Goal: Task Accomplishment & Management: Use online tool/utility

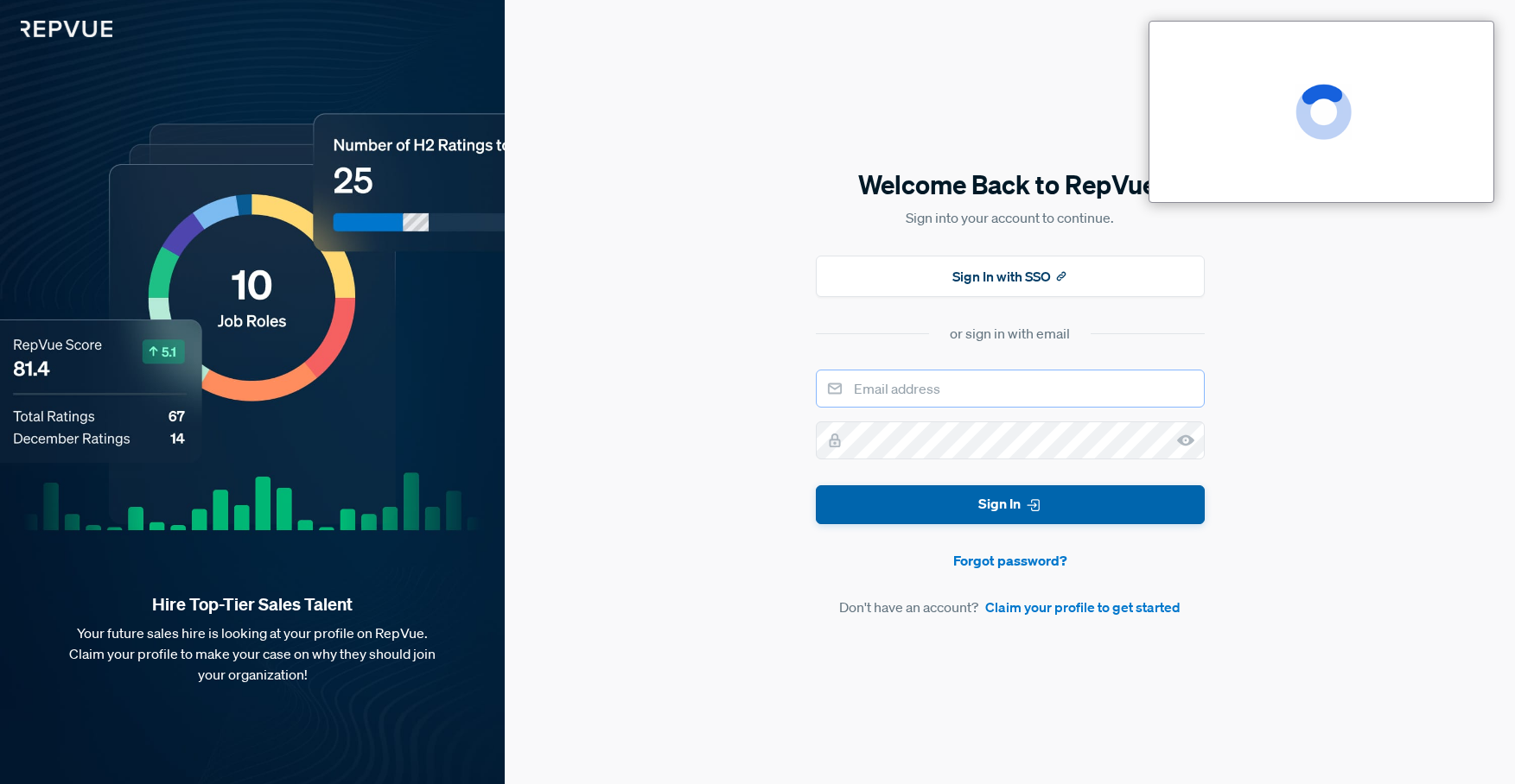
type input "[PERSON_NAME][EMAIL_ADDRESS][PERSON_NAME][DOMAIN_NAME]"
click at [986, 499] on button "Sign In" at bounding box center [1010, 505] width 389 height 39
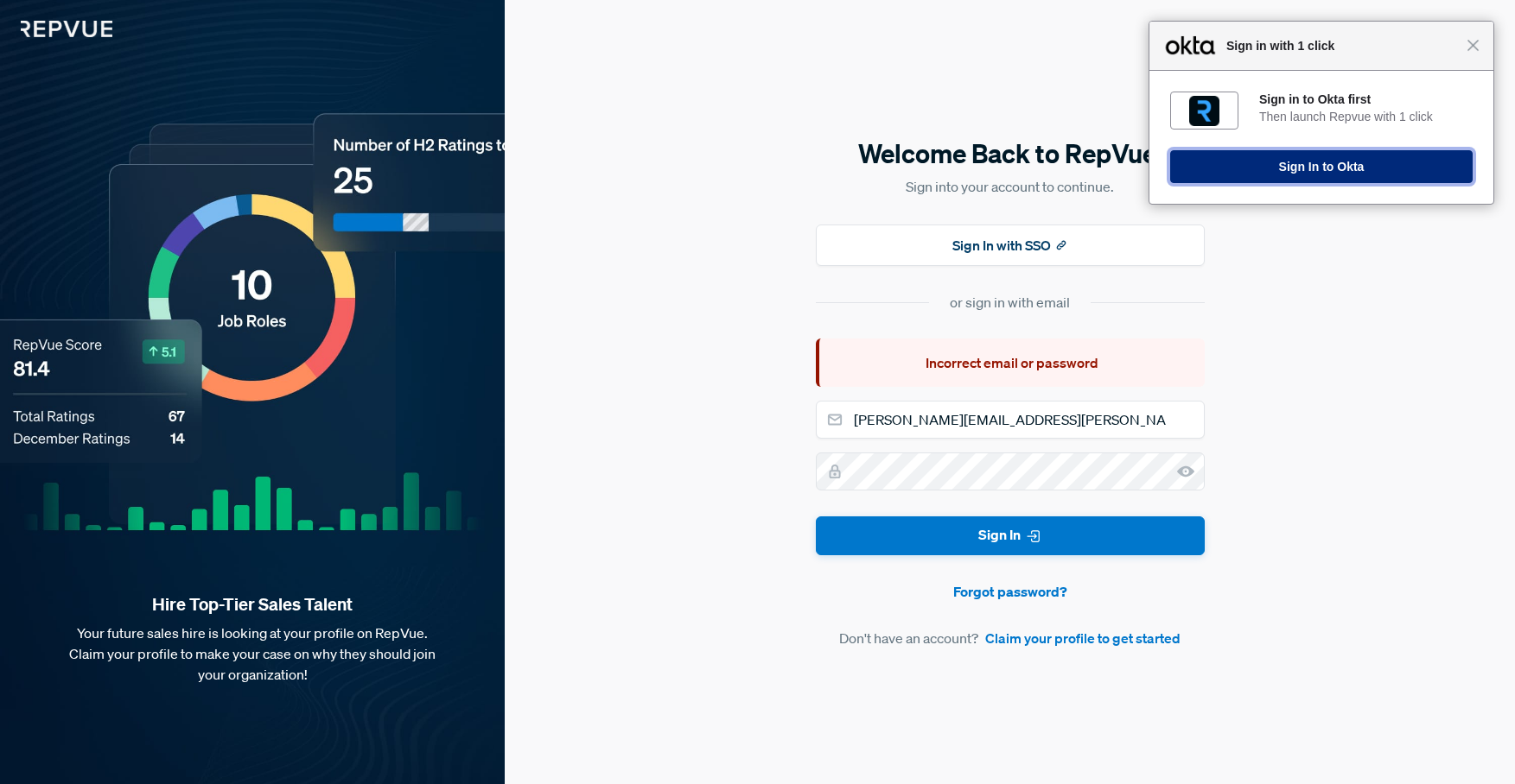
click at [1288, 173] on button "Sign In to Okta" at bounding box center [1321, 167] width 302 height 33
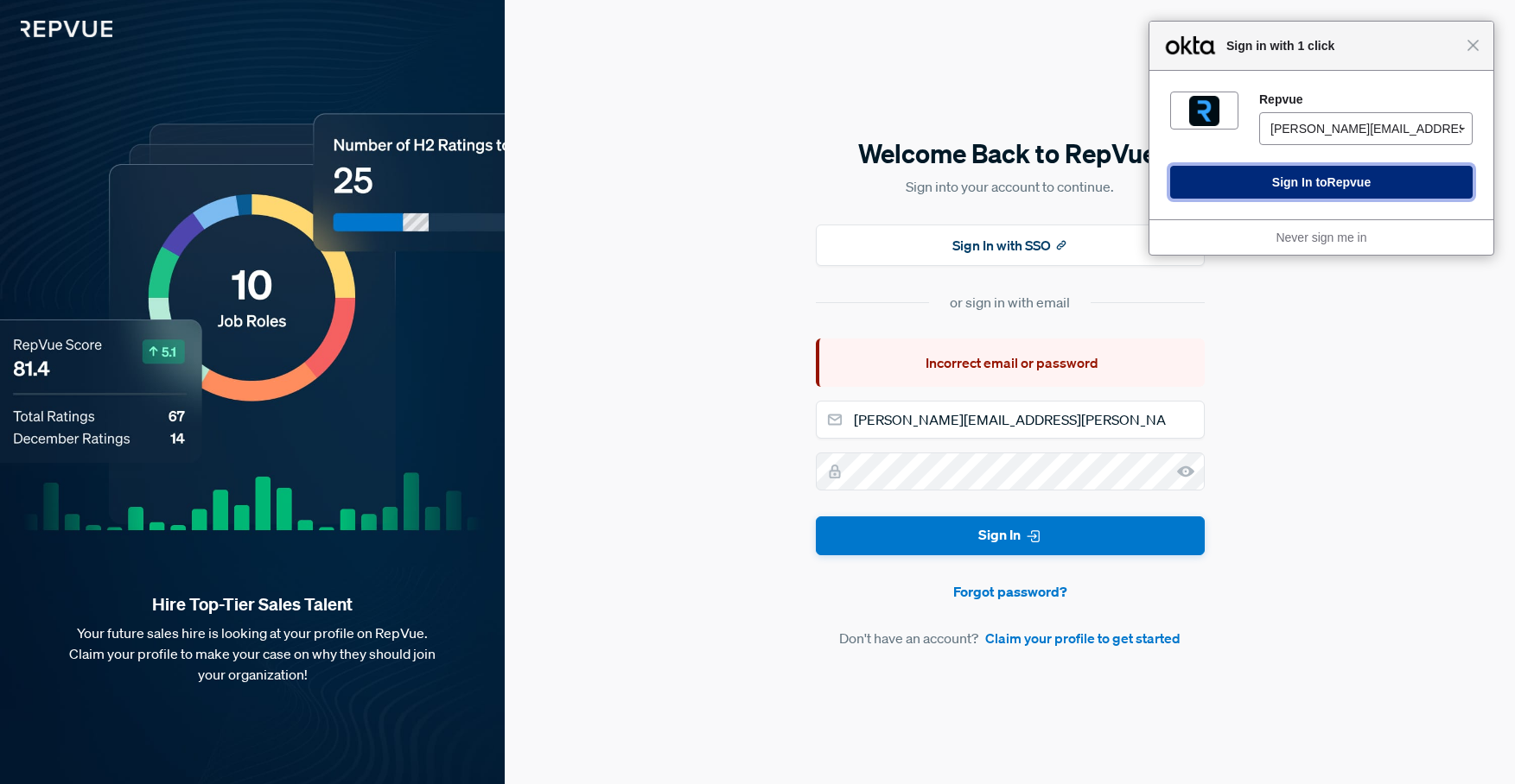
click at [1305, 188] on button "Sign In to [GEOGRAPHIC_DATA]" at bounding box center [1321, 182] width 302 height 33
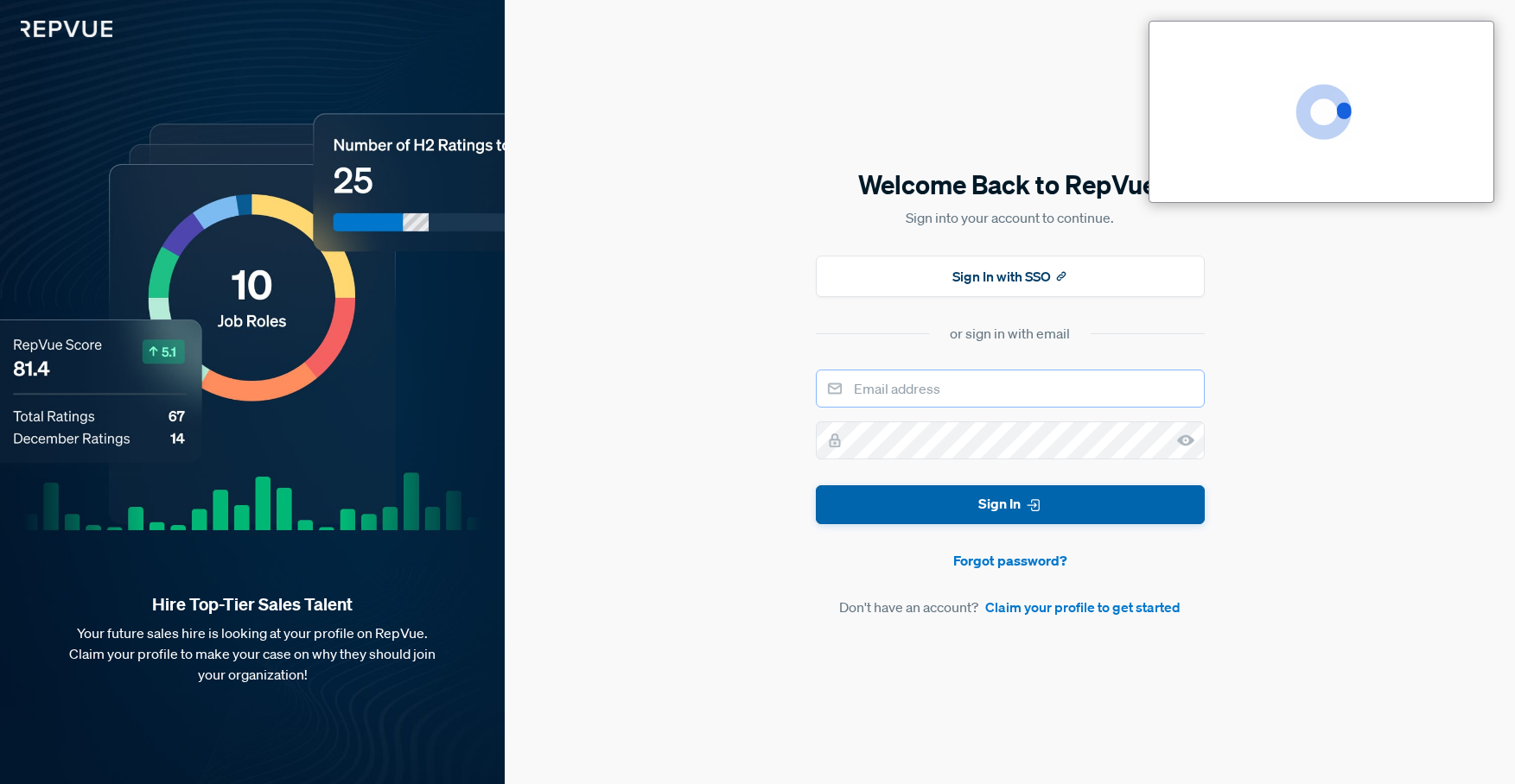
type input "[PERSON_NAME][EMAIL_ADDRESS][PERSON_NAME][DOMAIN_NAME]"
click at [1028, 509] on icon "submit" at bounding box center [1033, 505] width 17 height 17
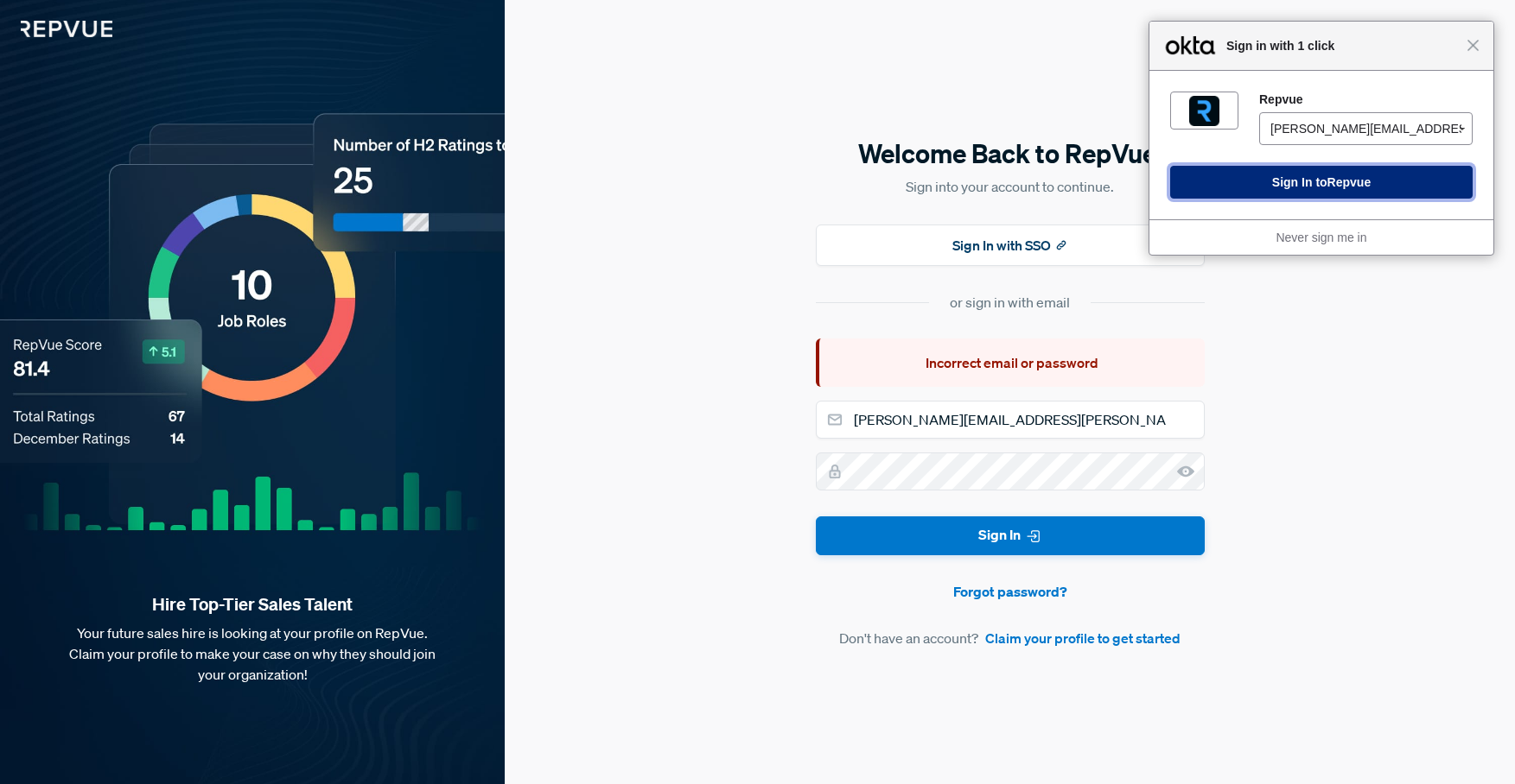
click at [1321, 189] on button "Sign In to [GEOGRAPHIC_DATA]" at bounding box center [1321, 182] width 302 height 33
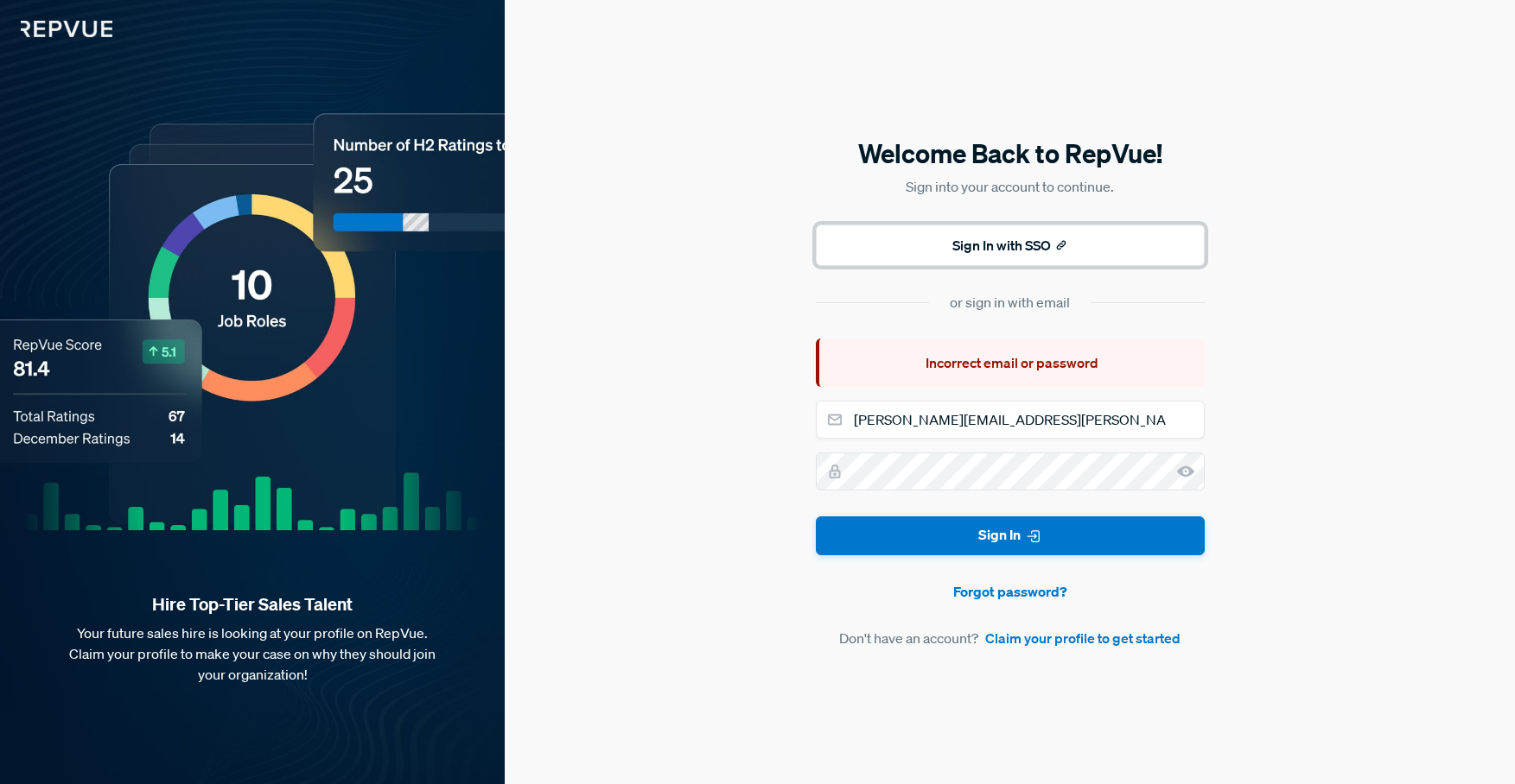
click at [999, 247] on button "Sign In with SSO" at bounding box center [1010, 245] width 389 height 42
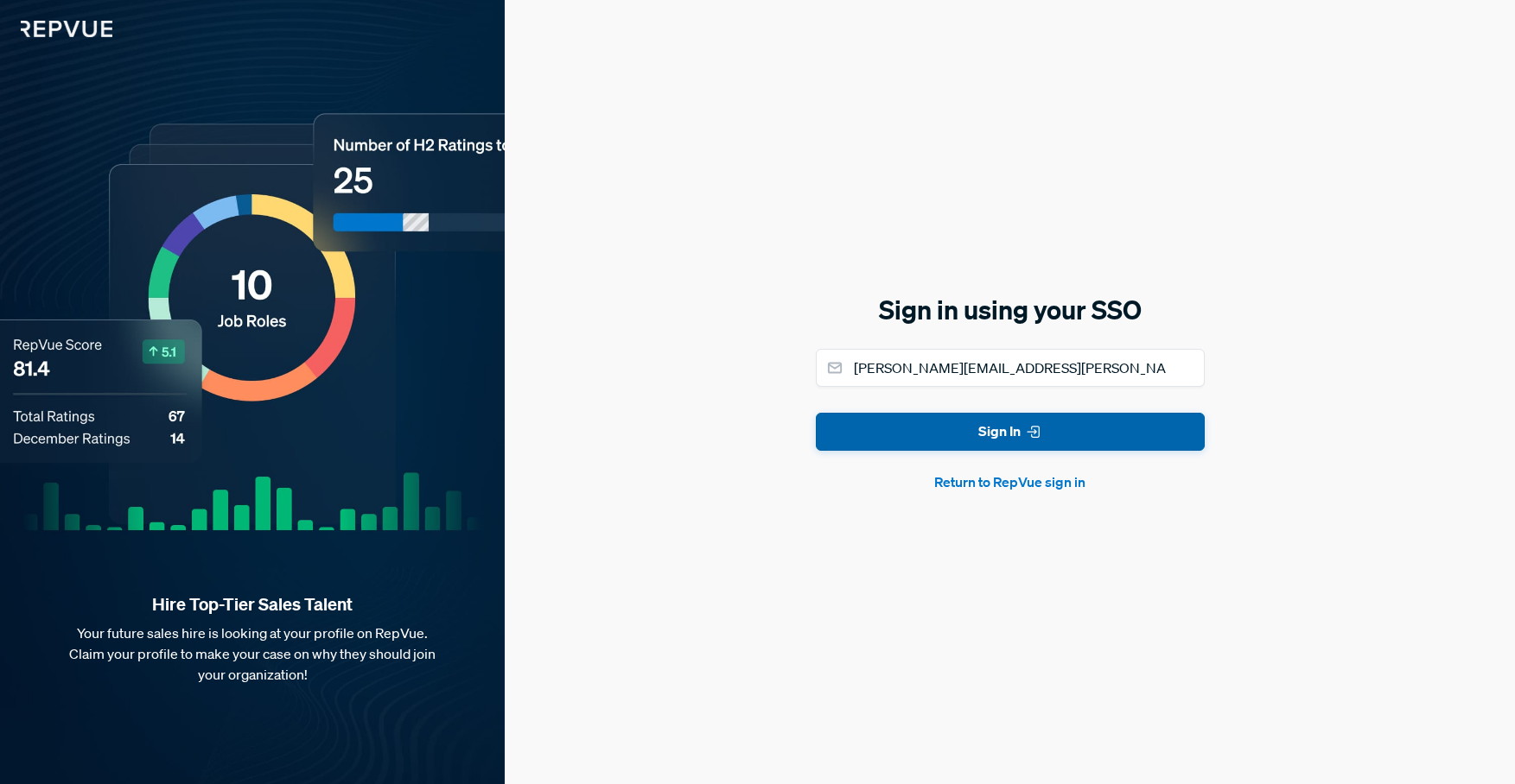
click at [1002, 421] on button "Sign In" at bounding box center [1010, 432] width 389 height 39
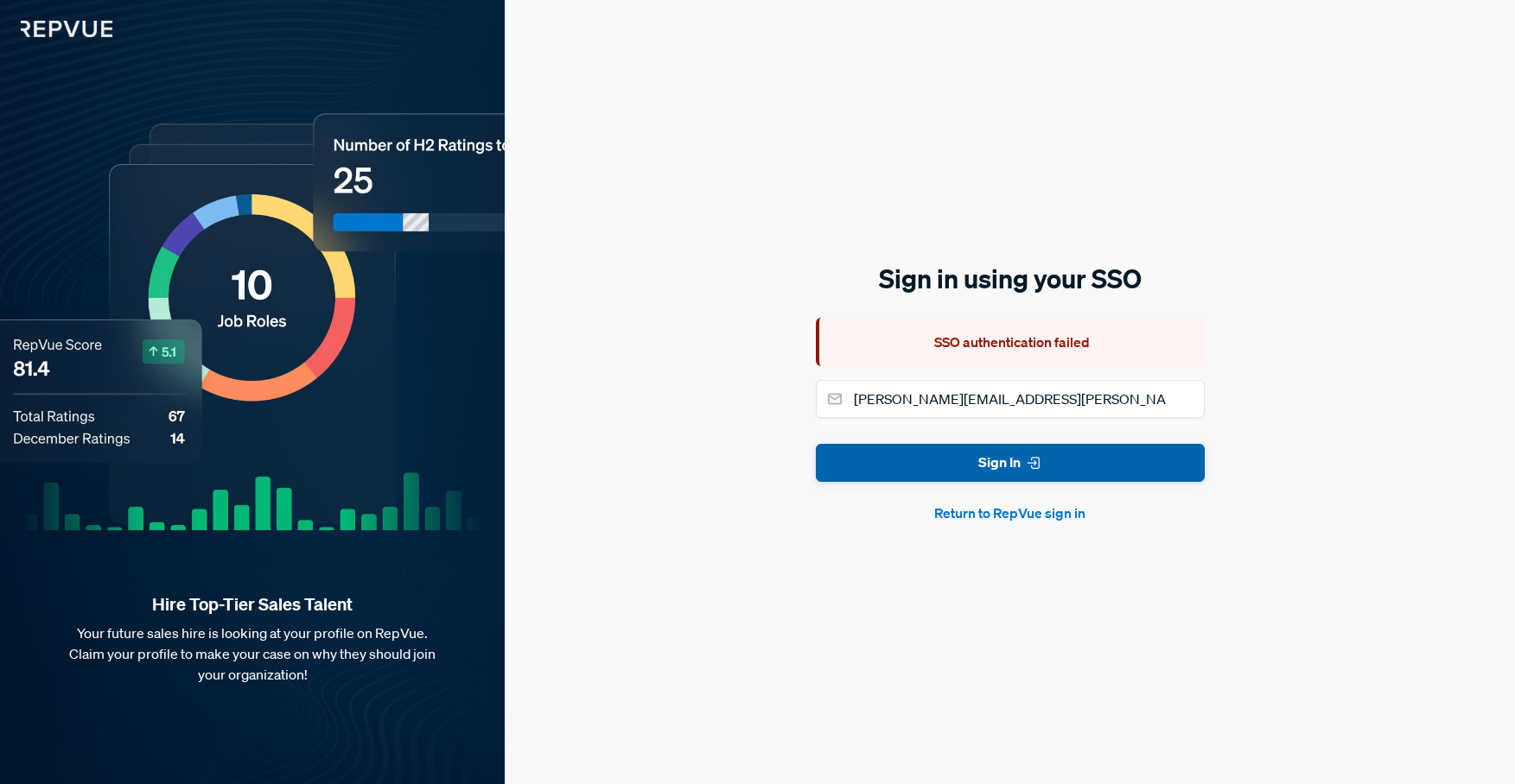
click at [983, 461] on button "Sign In" at bounding box center [1010, 463] width 389 height 39
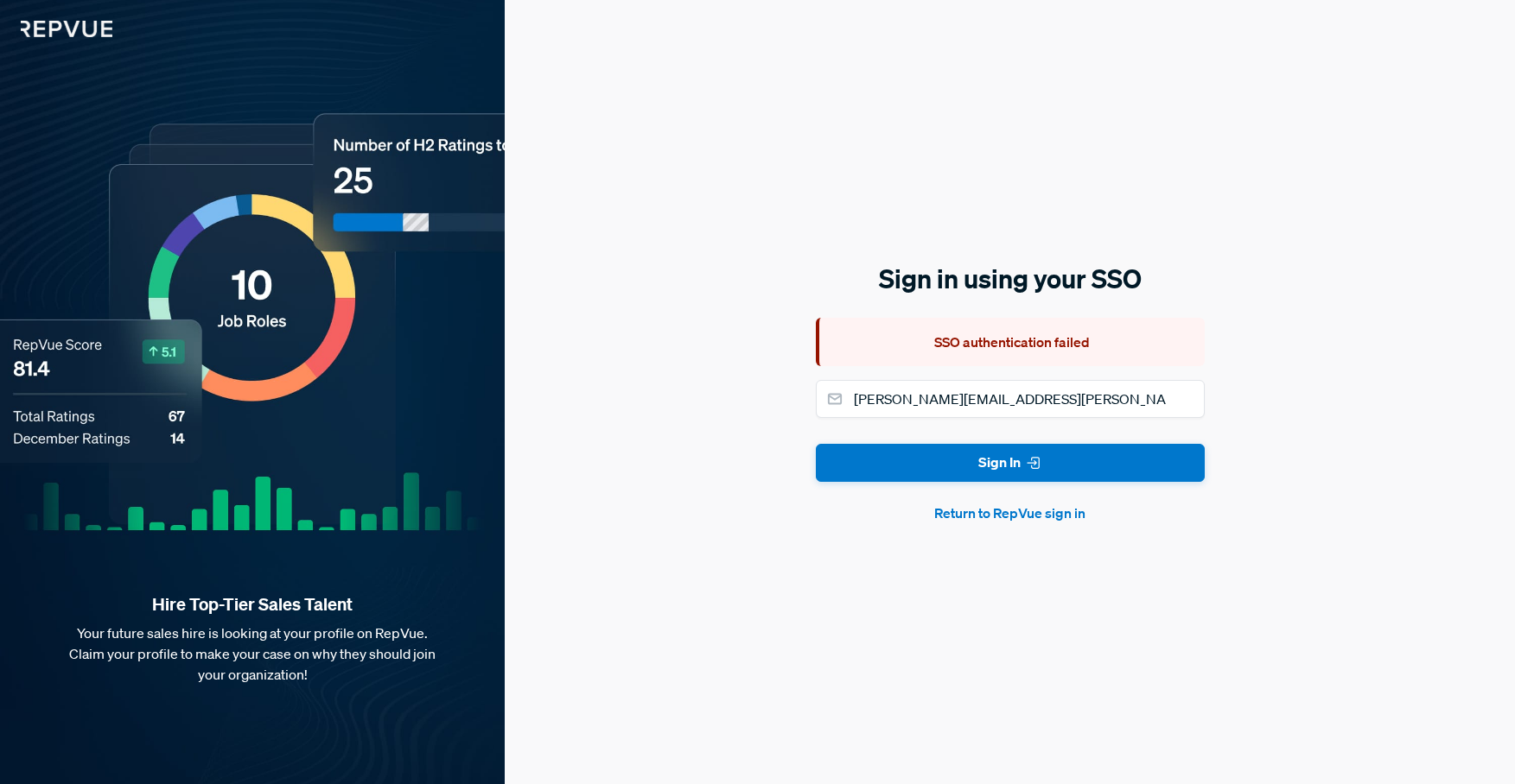
click at [972, 512] on button "Return to RepVue sign in" at bounding box center [1010, 513] width 389 height 21
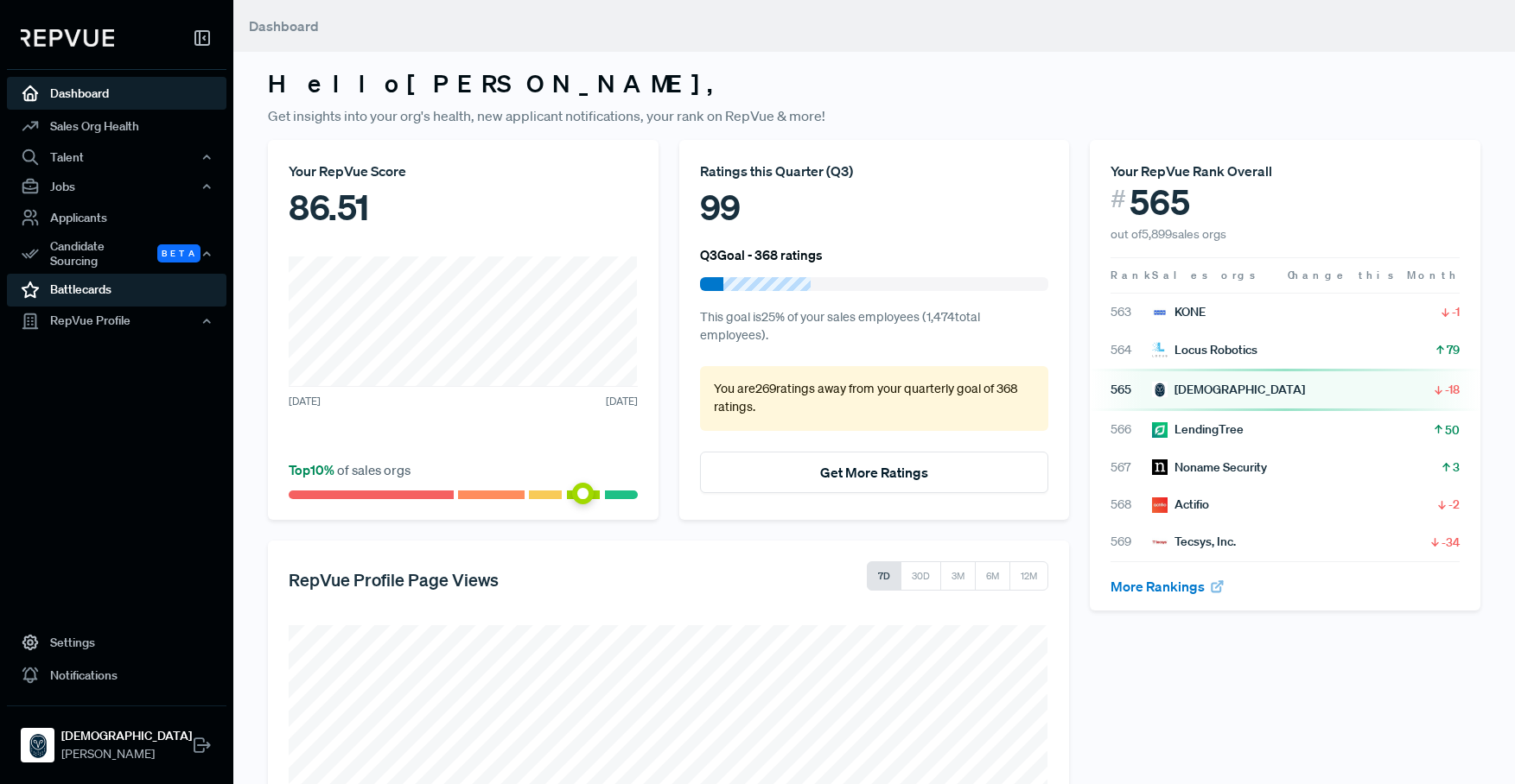
click at [76, 289] on link "Battlecards" at bounding box center [117, 290] width 220 height 33
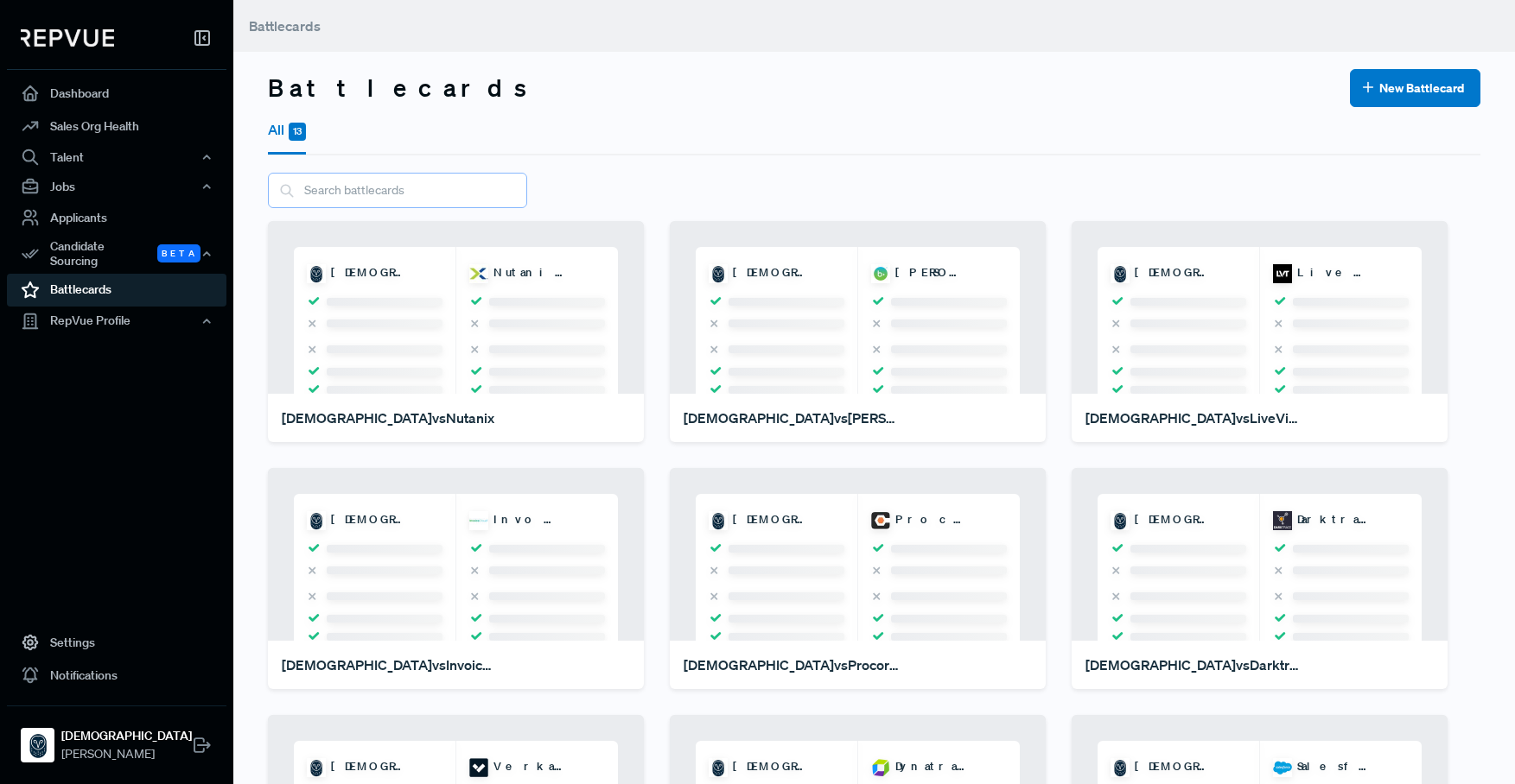
click at [362, 188] on input "text" at bounding box center [398, 190] width 260 height 35
click at [98, 93] on link "Dashboard" at bounding box center [117, 93] width 220 height 33
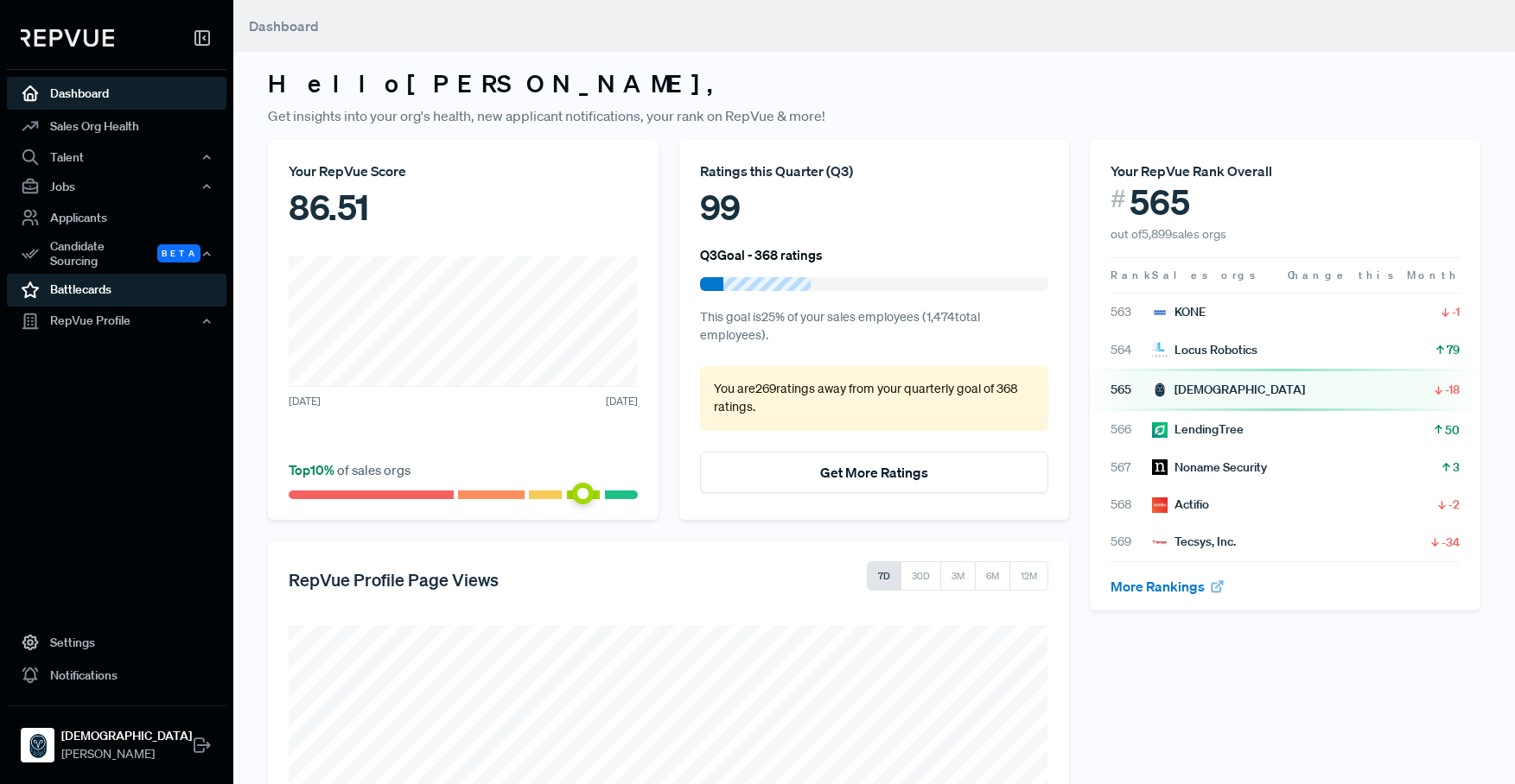
click at [83, 278] on link "Battlecards" at bounding box center [117, 290] width 220 height 33
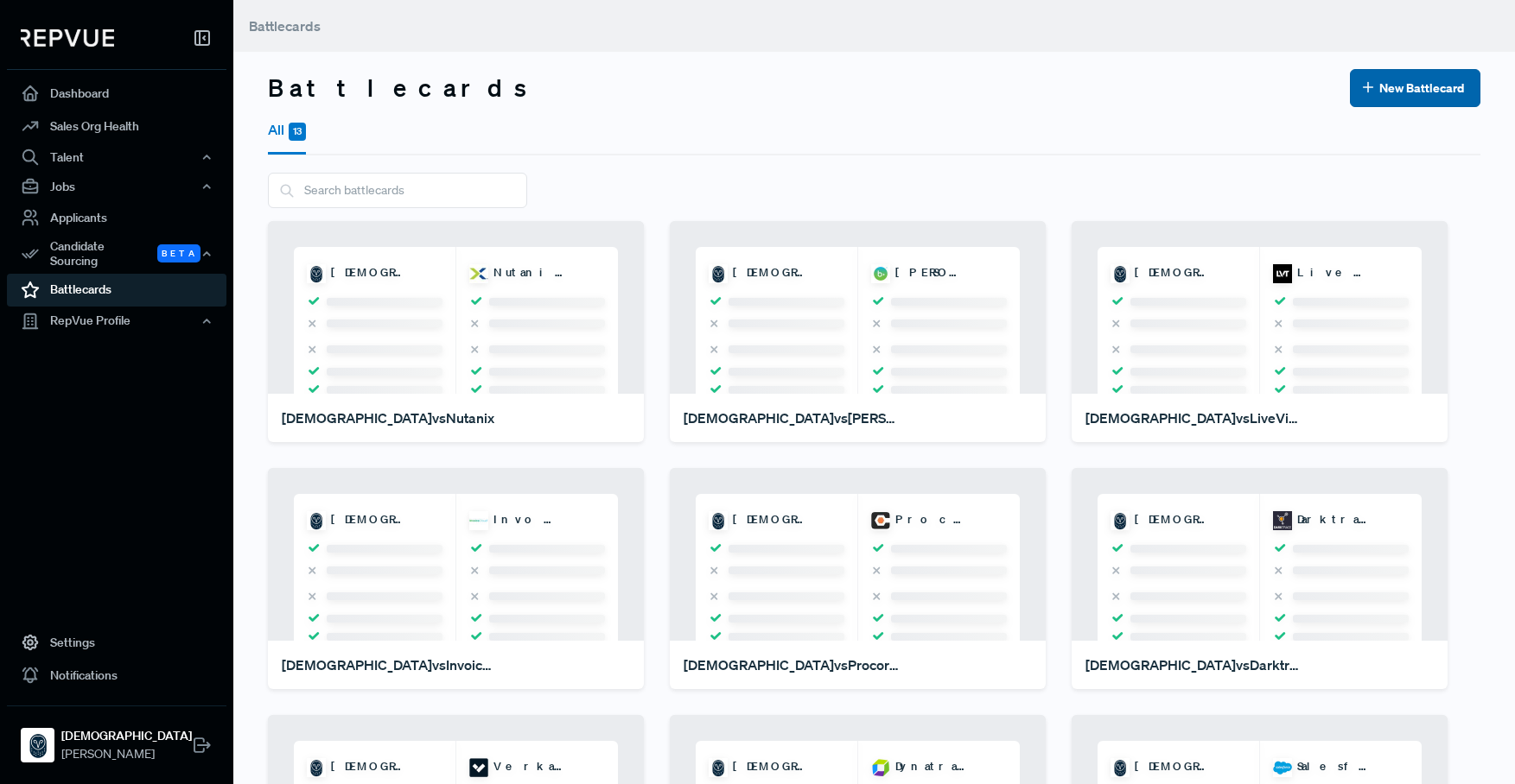
click at [1431, 92] on button "New Battlecard" at bounding box center [1415, 88] width 131 height 38
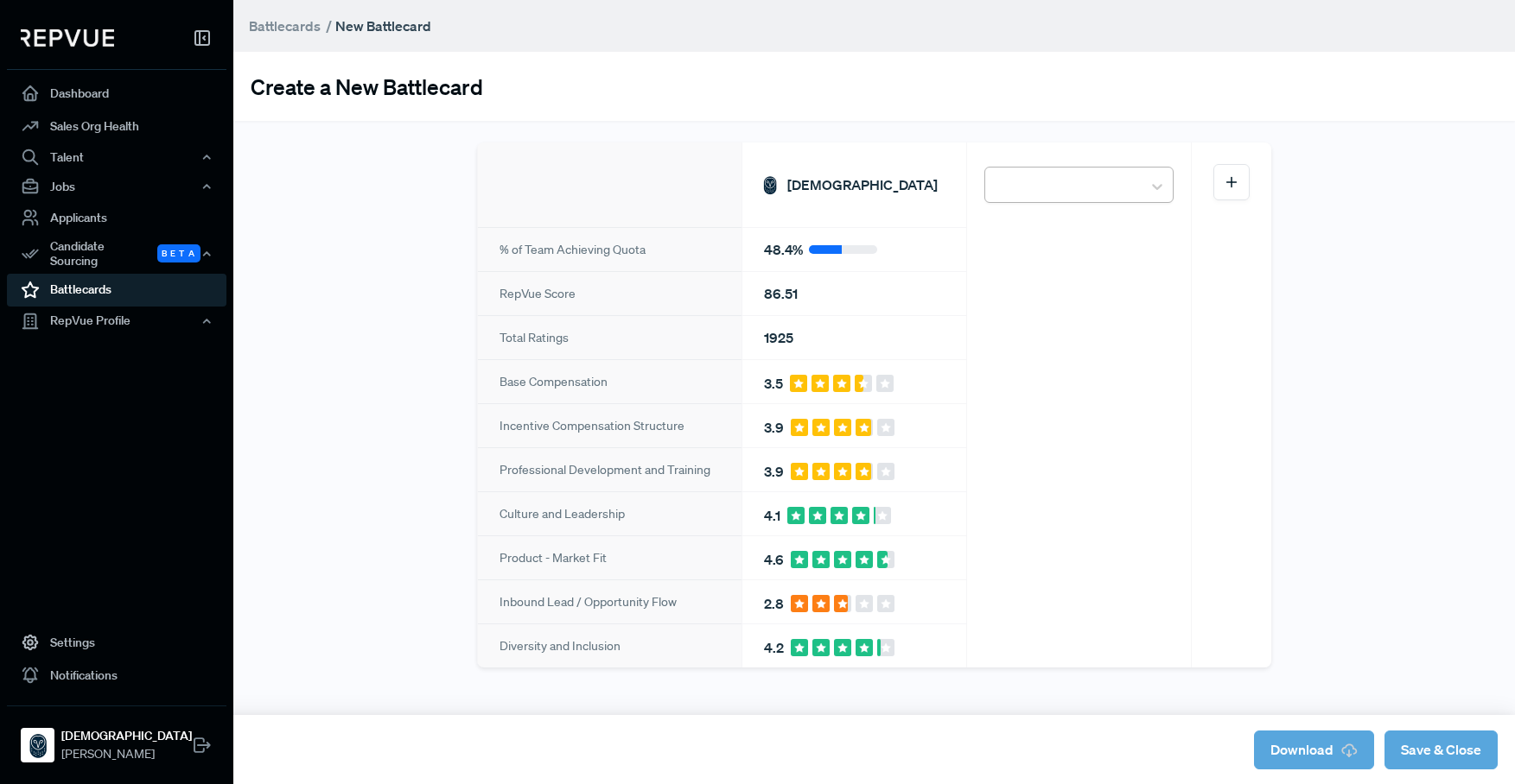
click at [1035, 186] on div at bounding box center [1063, 185] width 139 height 30
type input "advizex"
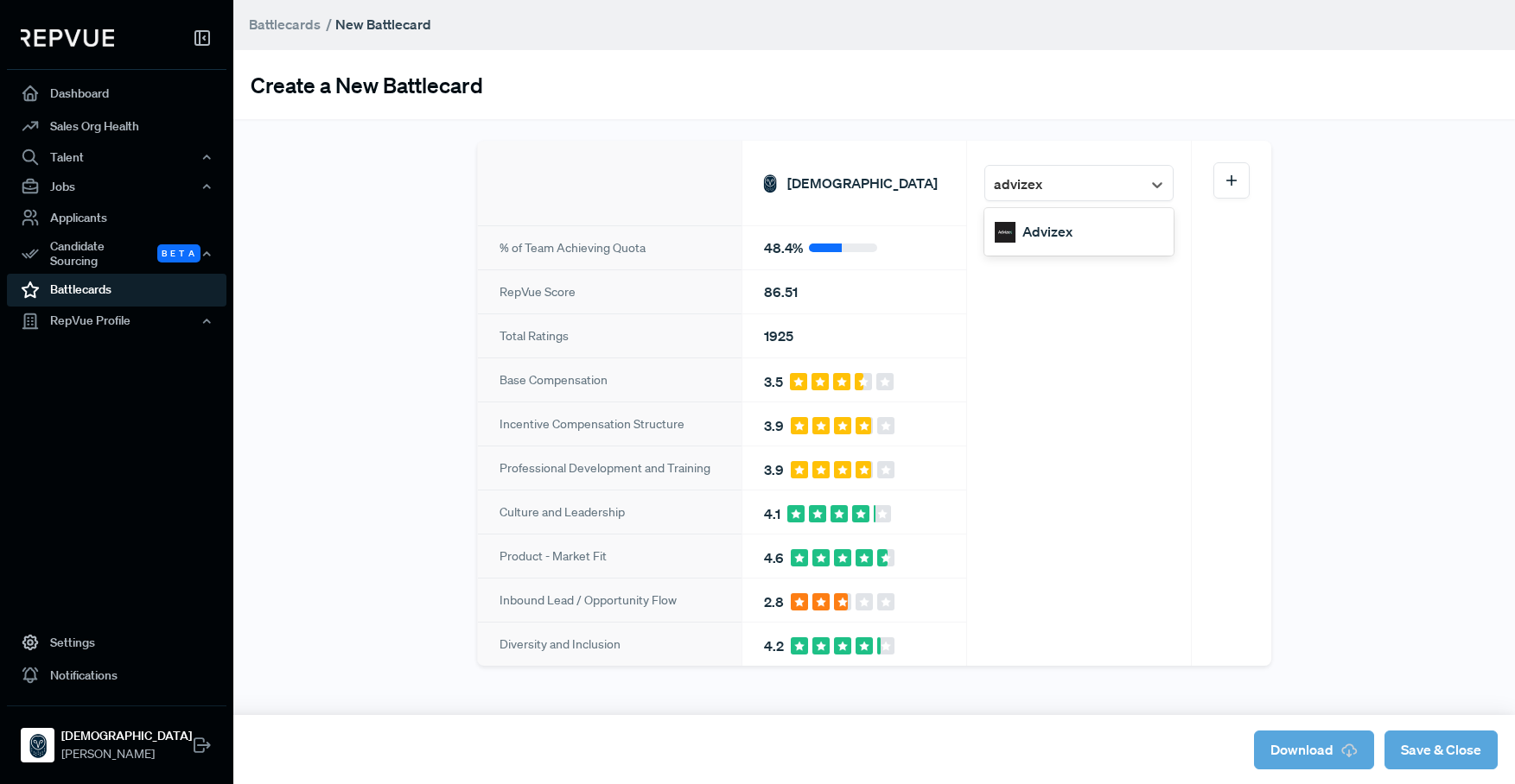
click at [1053, 234] on div "Advizex" at bounding box center [1078, 231] width 189 height 41
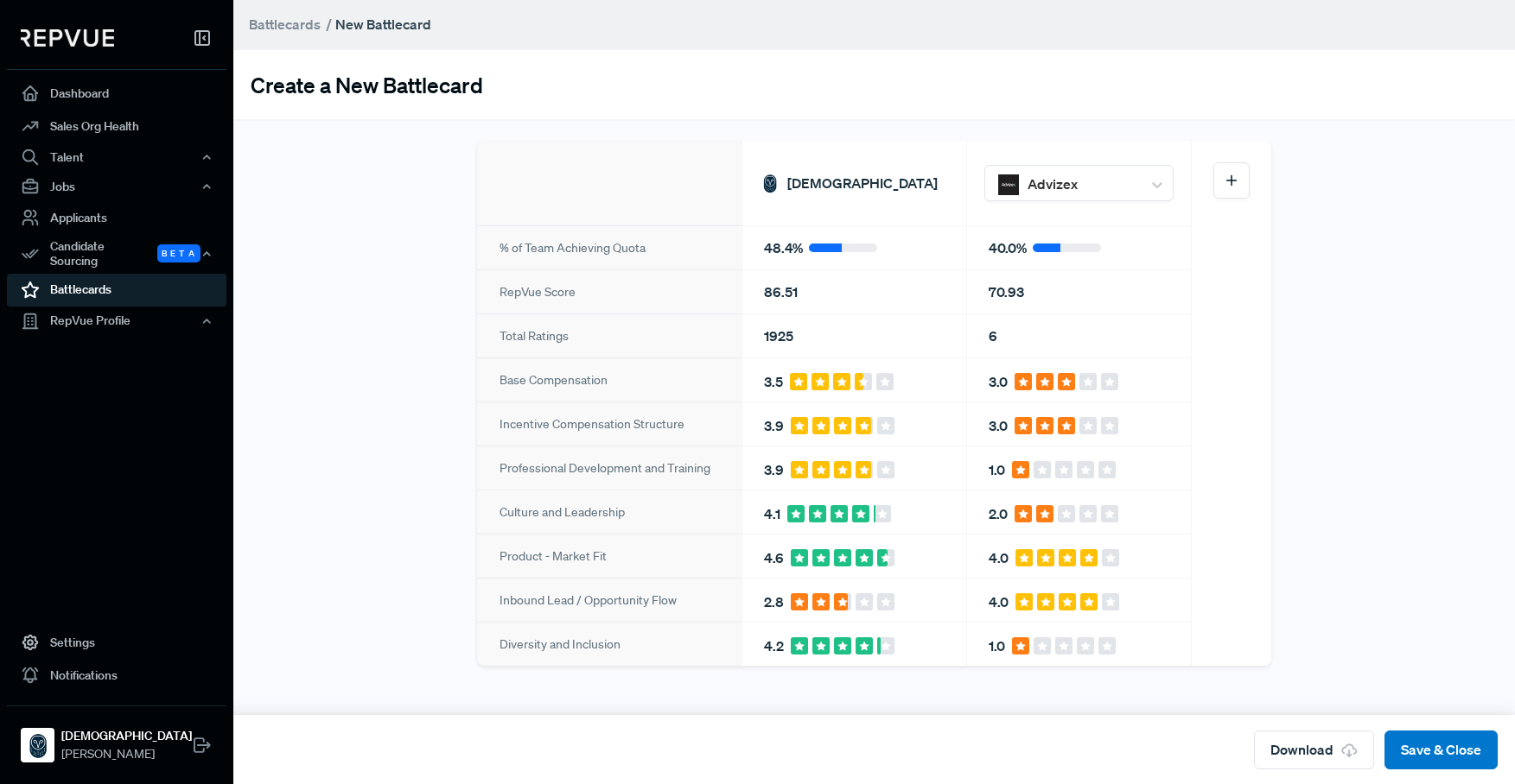
scroll to position [0, 0]
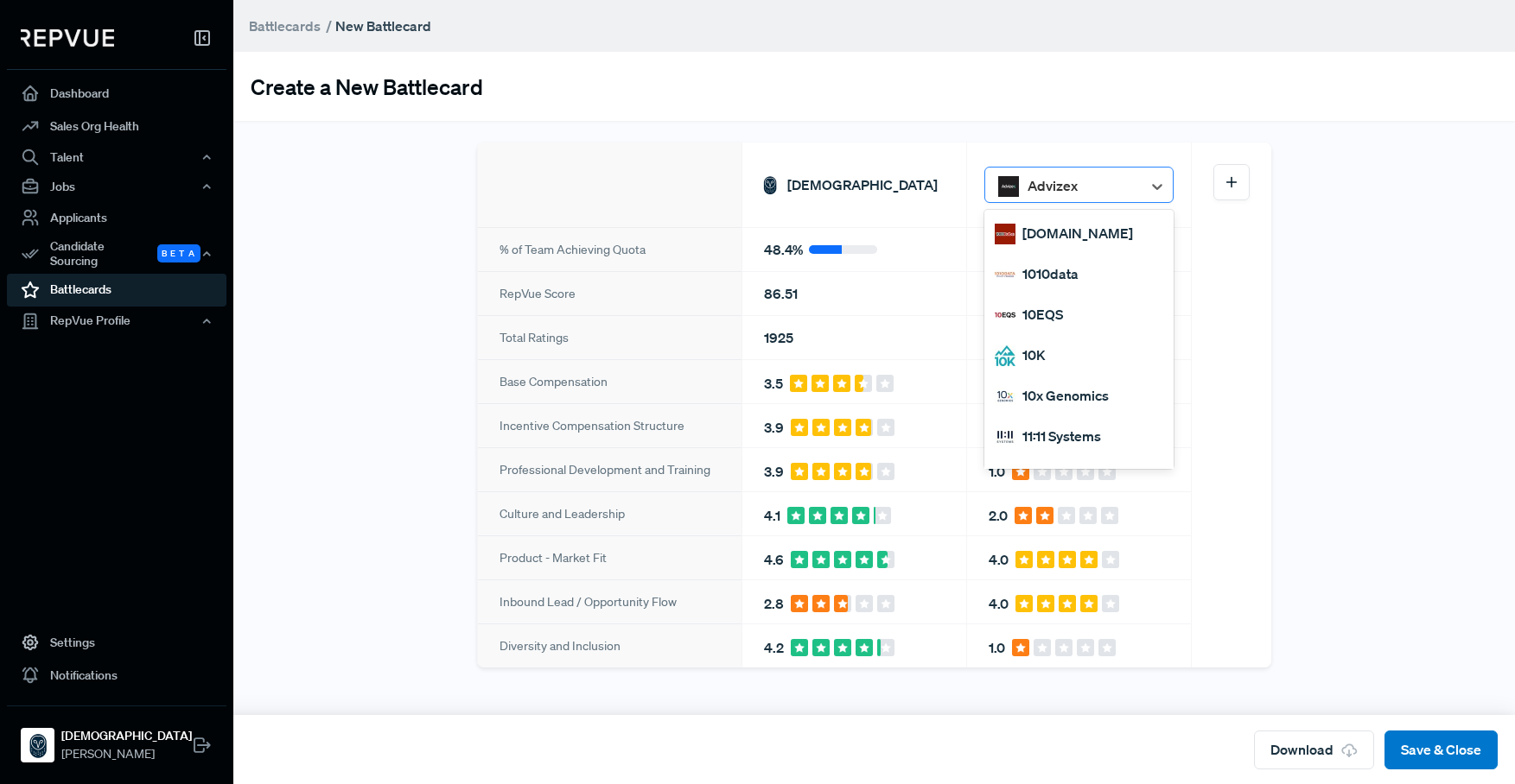
click at [1037, 187] on div at bounding box center [1080, 185] width 105 height 30
click at [837, 117] on div "Create a New Battlecard" at bounding box center [874, 86] width 1282 height 69
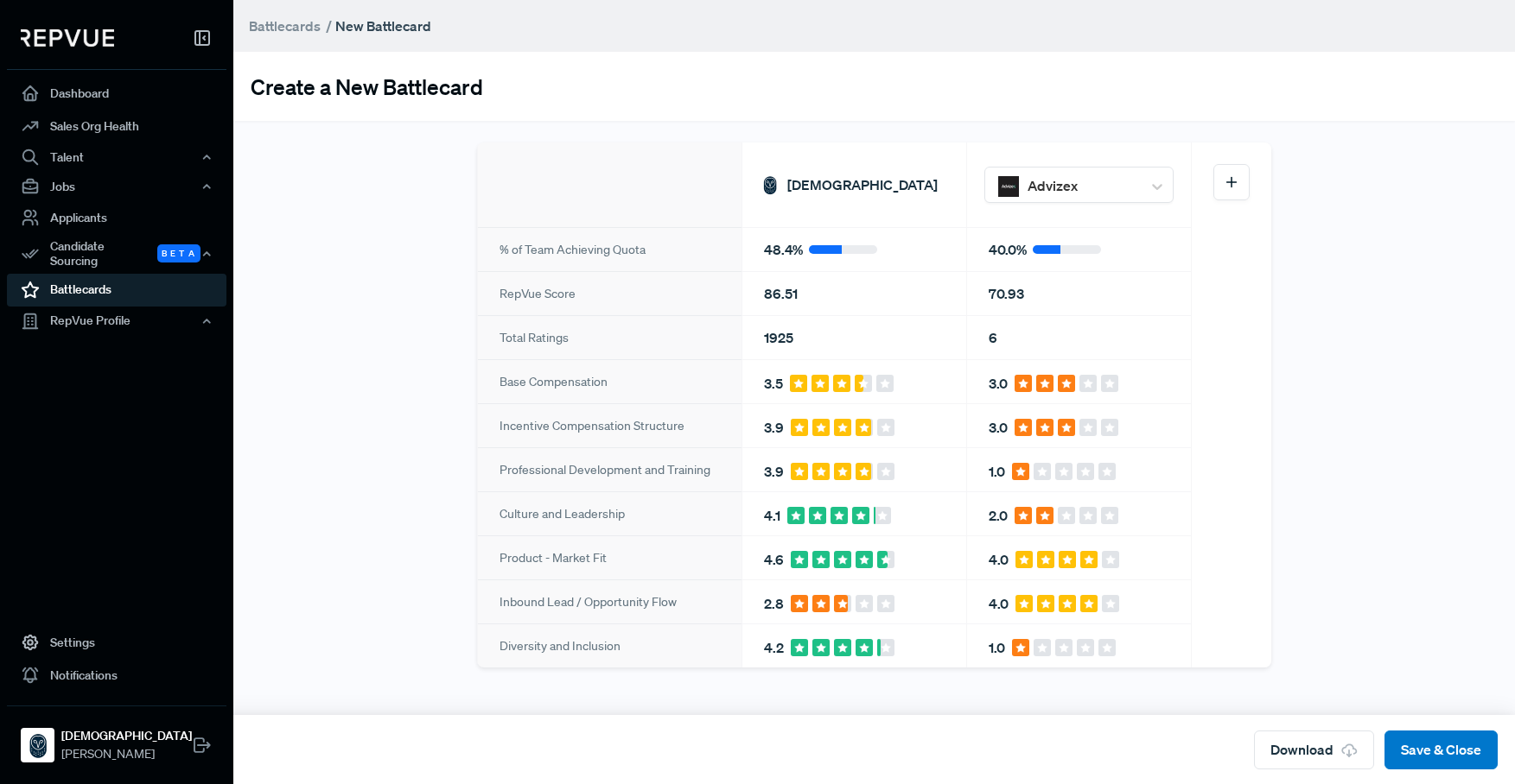
click at [71, 30] on img at bounding box center [67, 37] width 93 height 17
click at [74, 40] on img at bounding box center [67, 37] width 93 height 17
click at [87, 94] on link "Dashboard" at bounding box center [117, 93] width 220 height 33
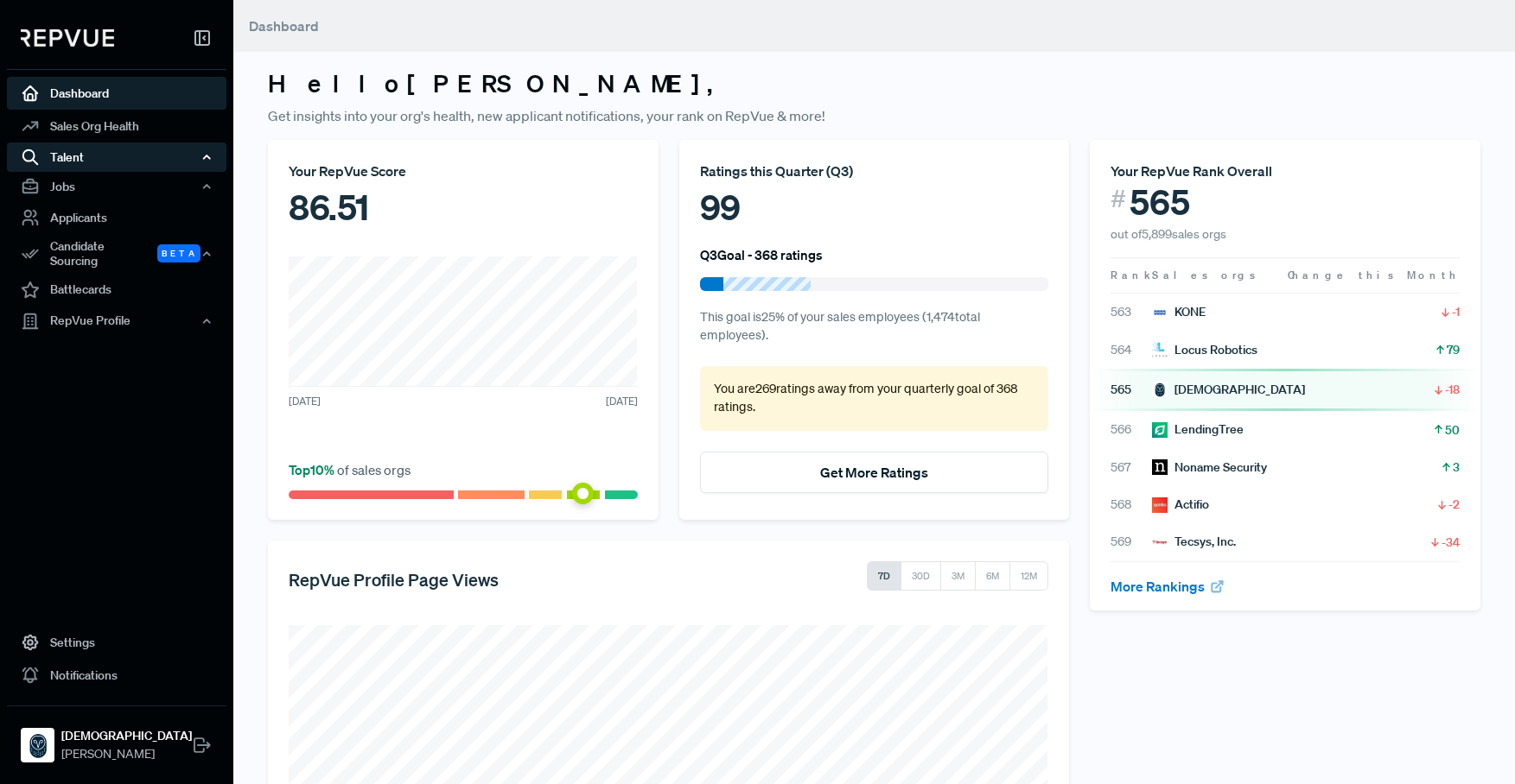
click at [100, 160] on div "Talent" at bounding box center [117, 157] width 220 height 29
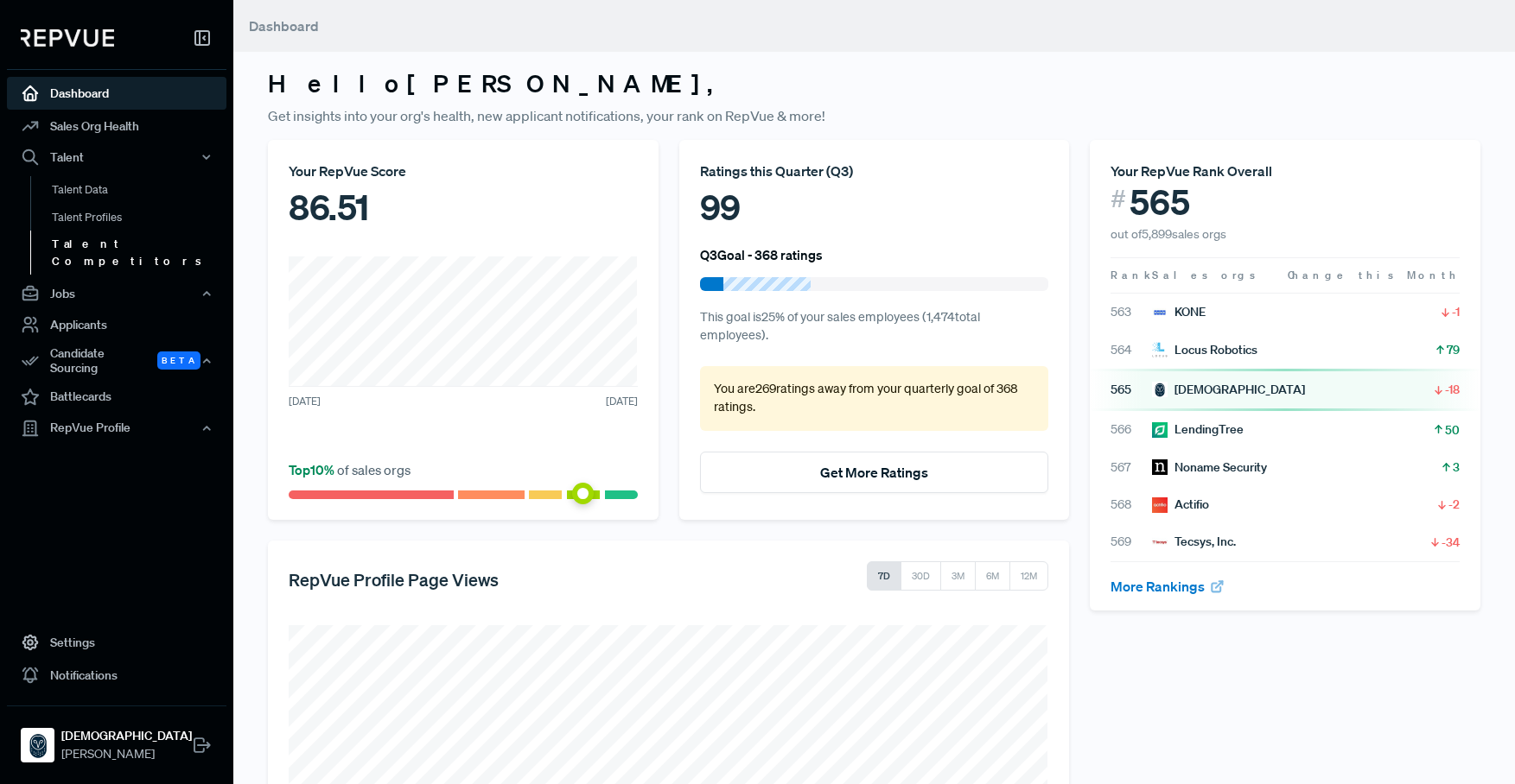
click at [110, 242] on link "Talent Competitors" at bounding box center [140, 252] width 220 height 44
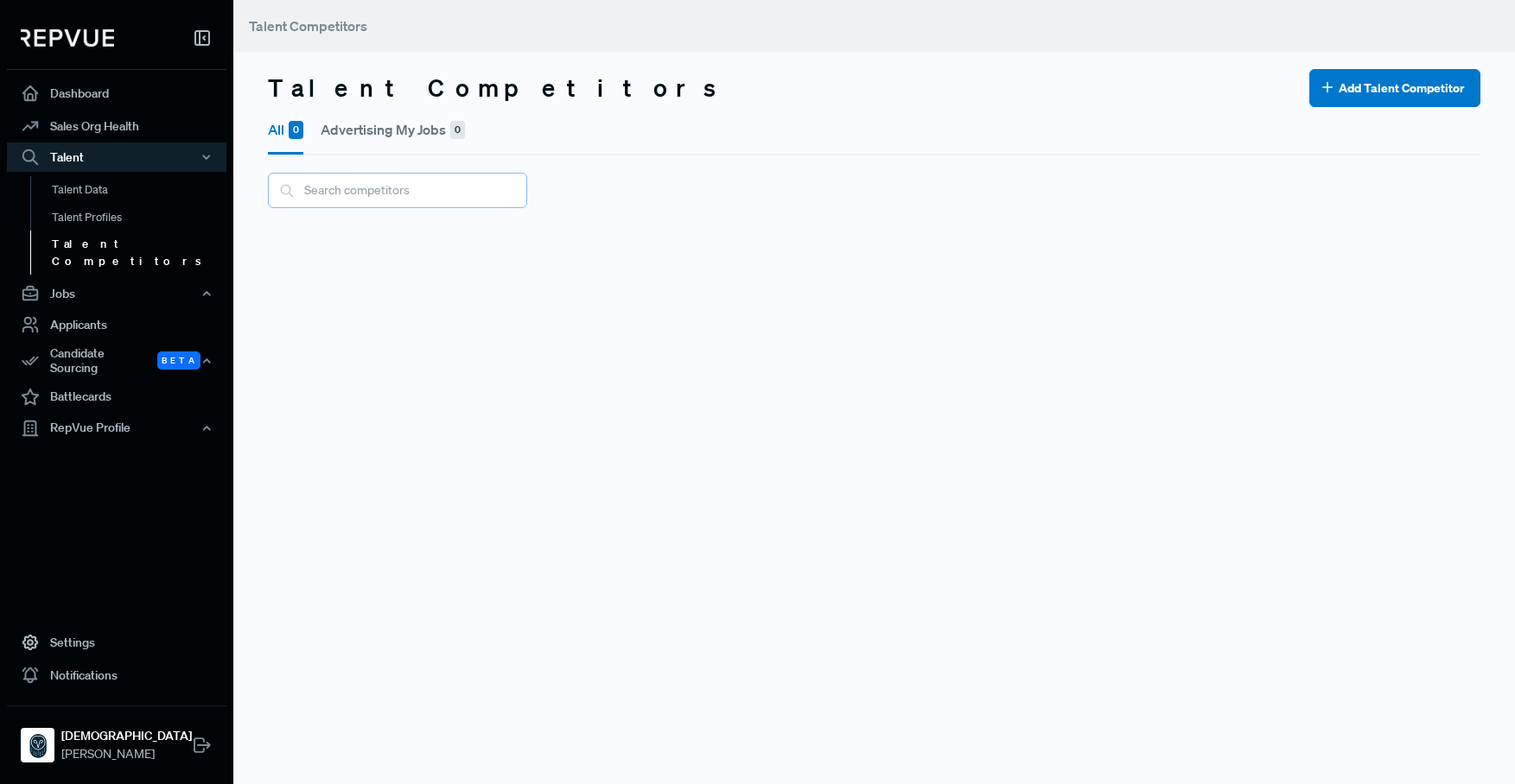
click at [386, 201] on input "text" at bounding box center [398, 190] width 260 height 35
type input "advizex"
click at [1352, 91] on button "Add Talent Competitor" at bounding box center [1394, 88] width 171 height 38
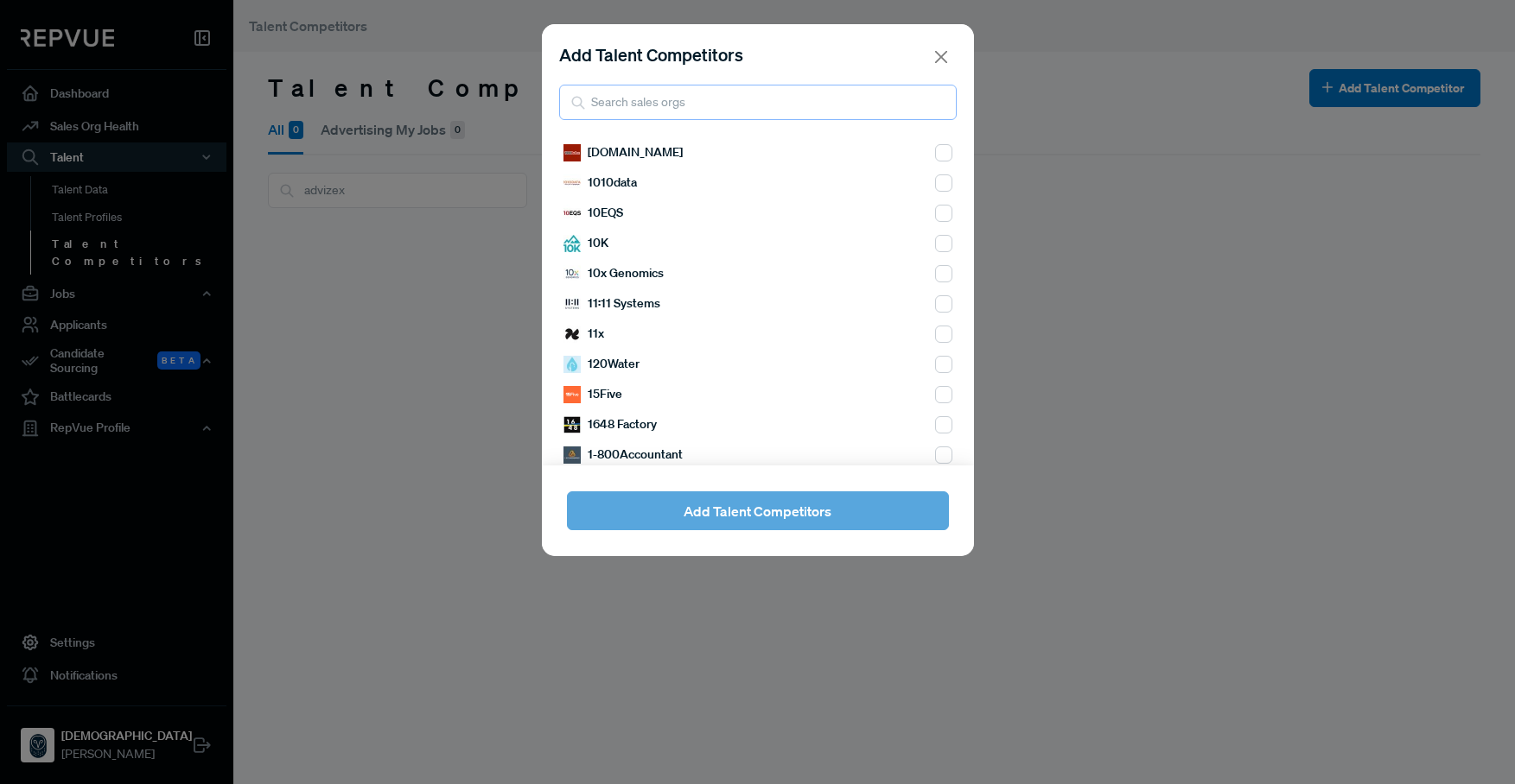
click at [666, 97] on input "search" at bounding box center [758, 102] width 398 height 35
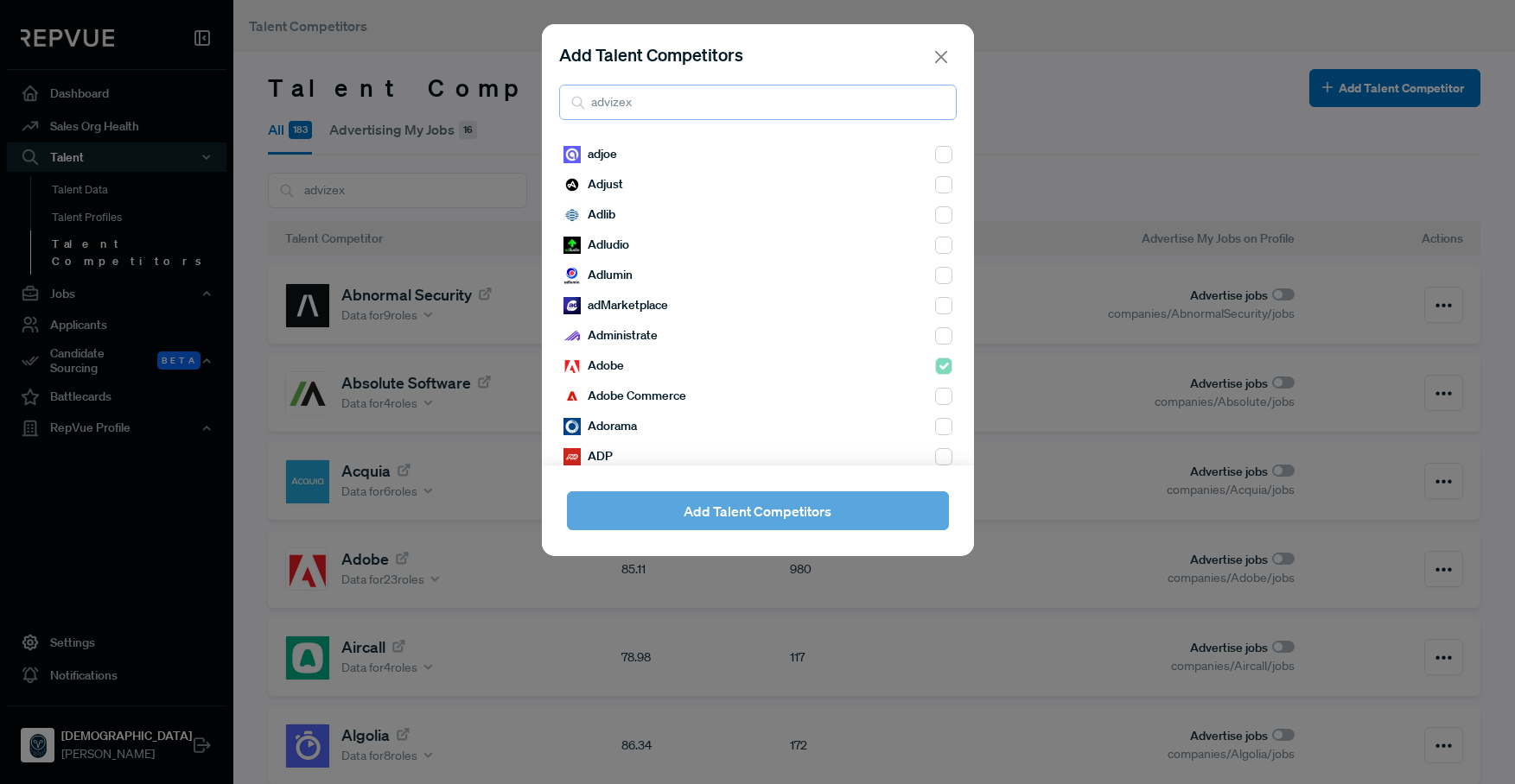
scroll to position [1205, 0]
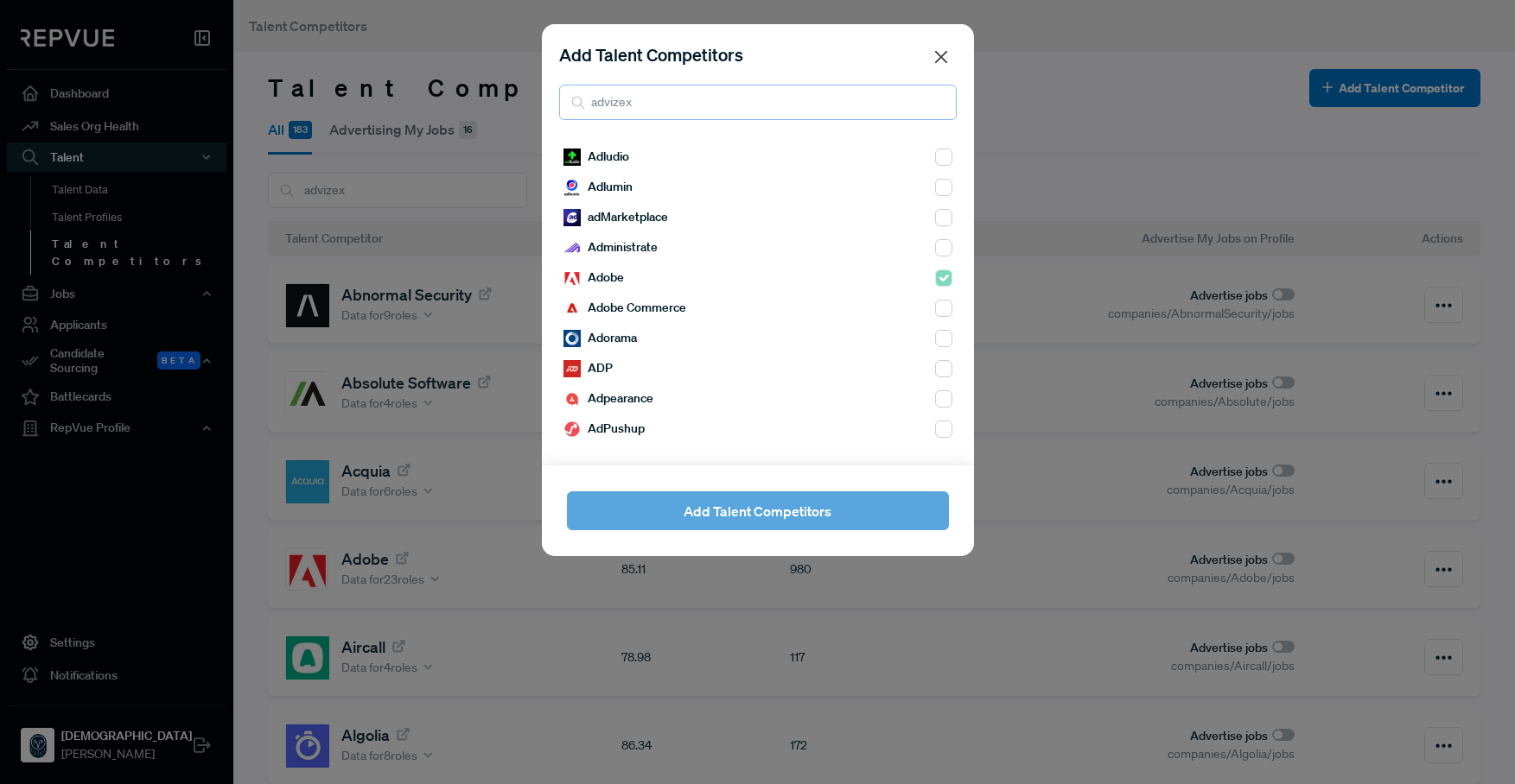
type input "advizex"
click at [944, 58] on button "Close" at bounding box center [940, 57] width 25 height 25
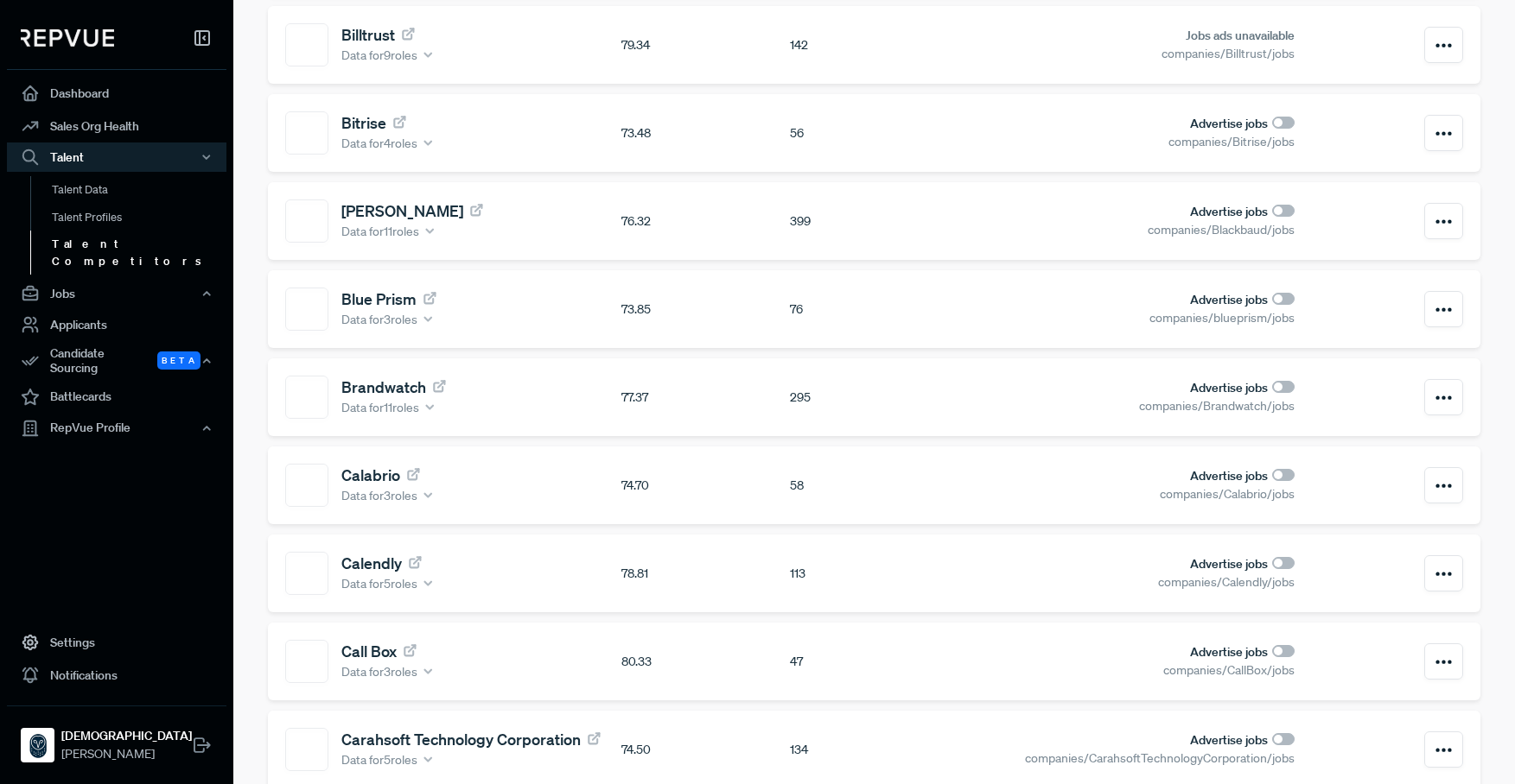
scroll to position [0, 0]
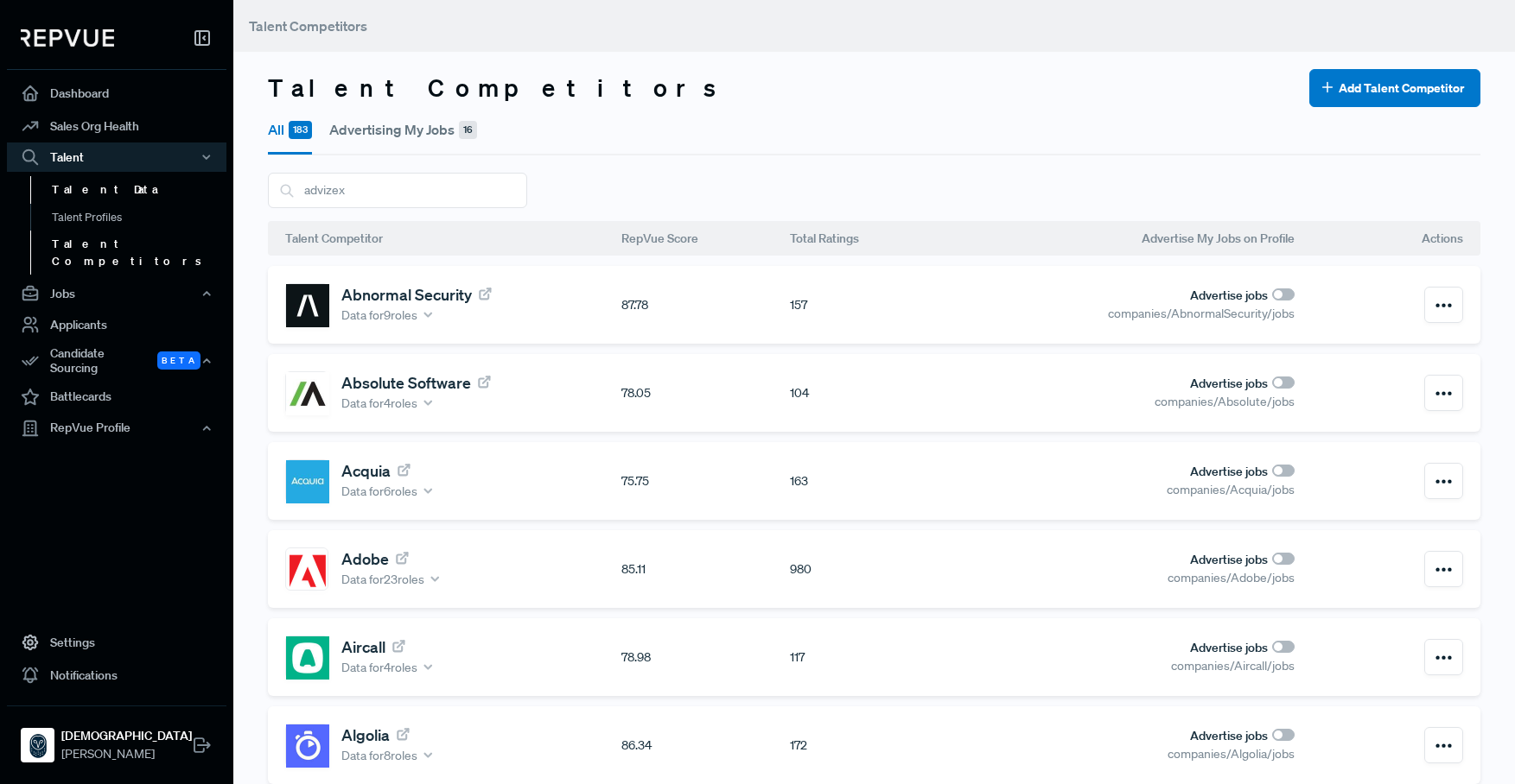
click at [106, 194] on link "Talent Data" at bounding box center [140, 190] width 220 height 27
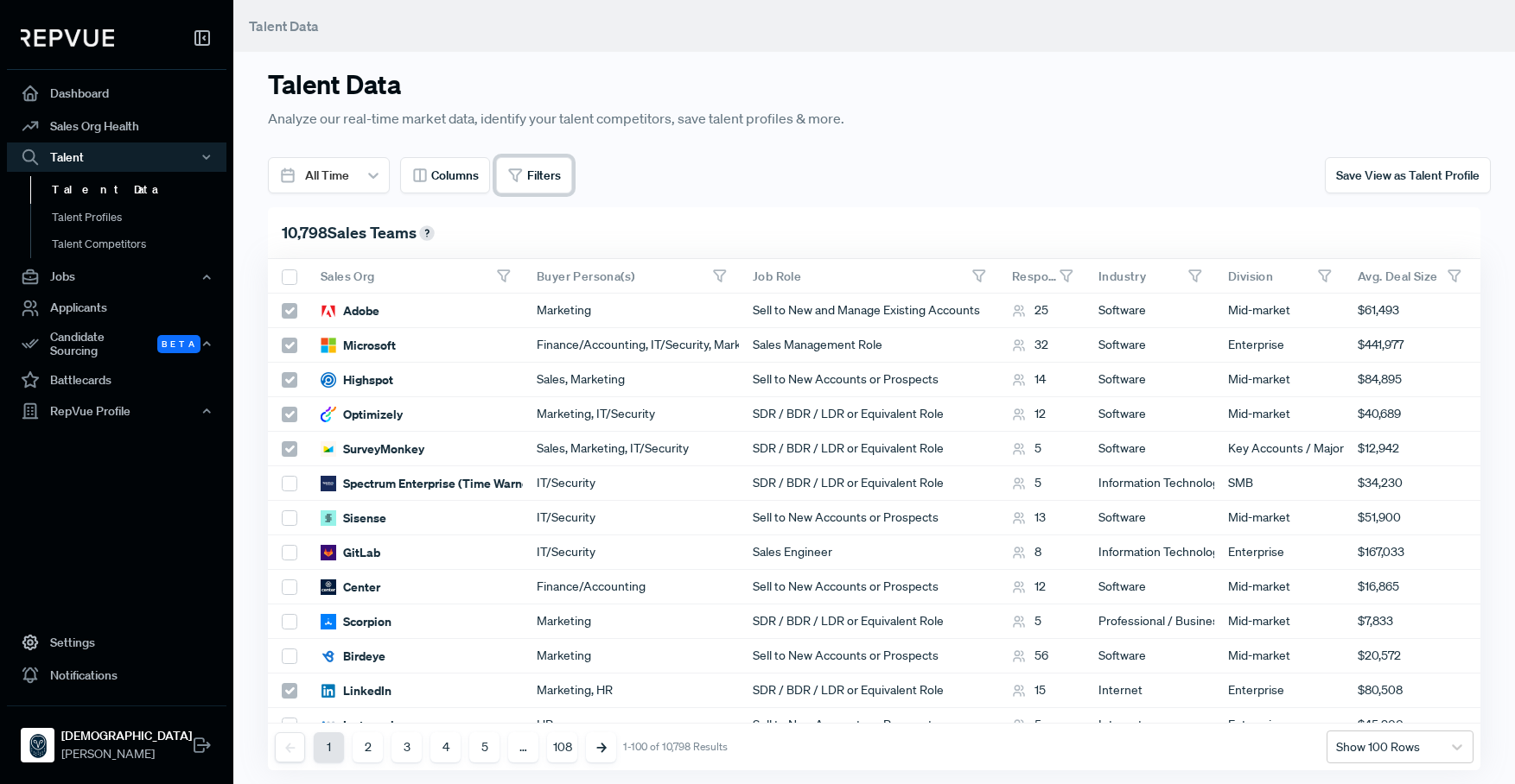
click at [538, 172] on span "Filters" at bounding box center [544, 176] width 34 height 18
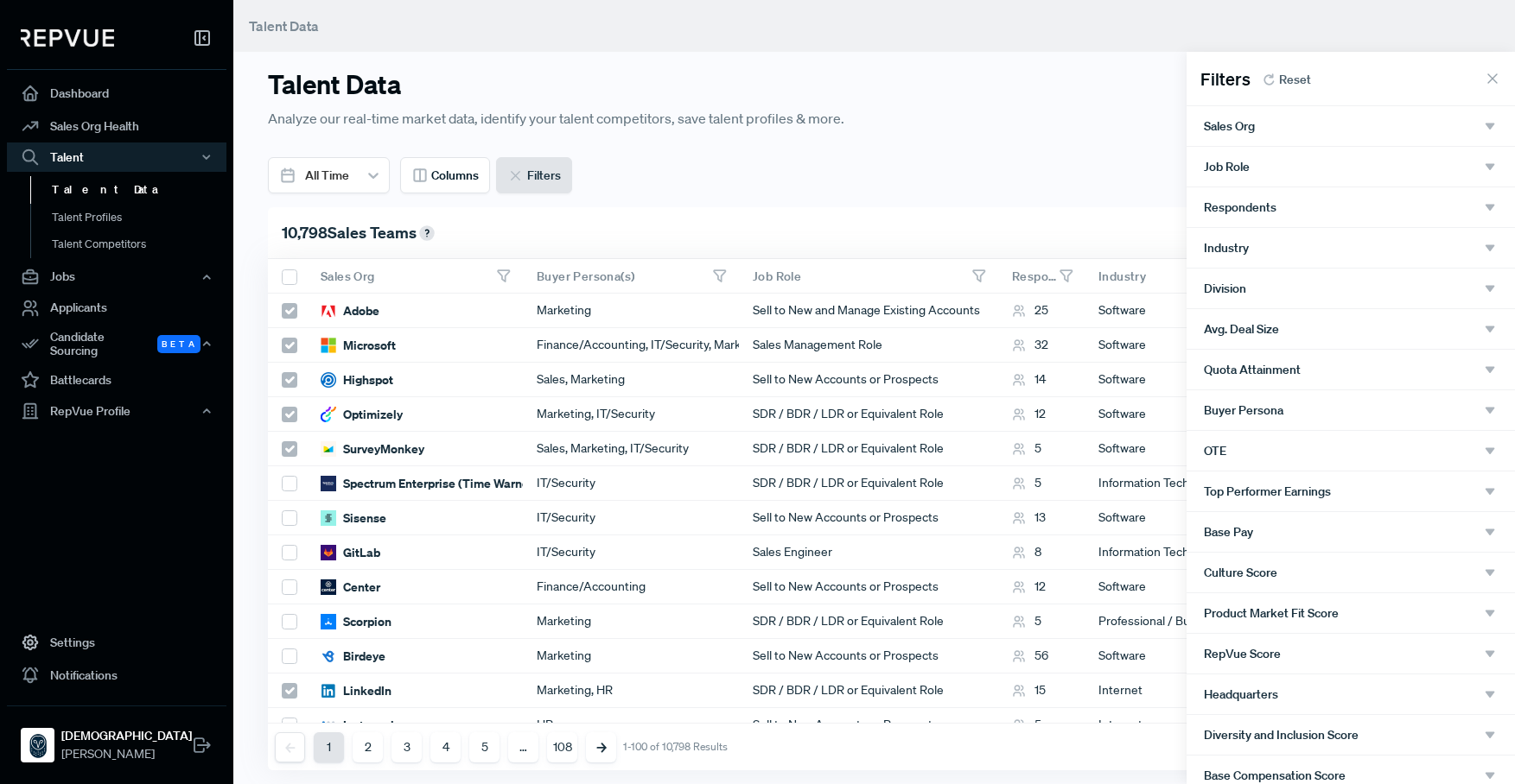
click at [1251, 125] on span "Sales Org" at bounding box center [1229, 125] width 51 height 14
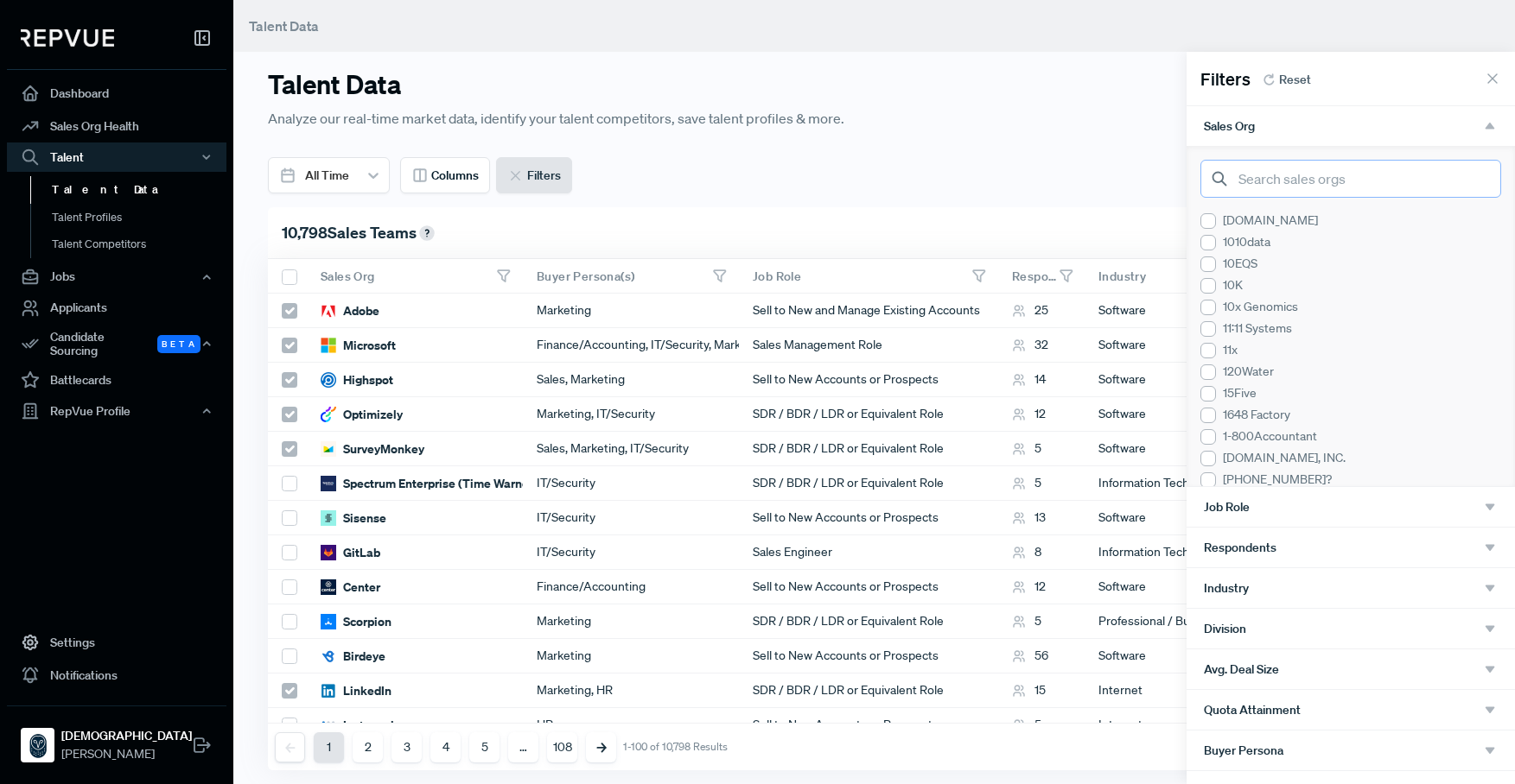
click at [1284, 180] on input "search" at bounding box center [1350, 179] width 300 height 38
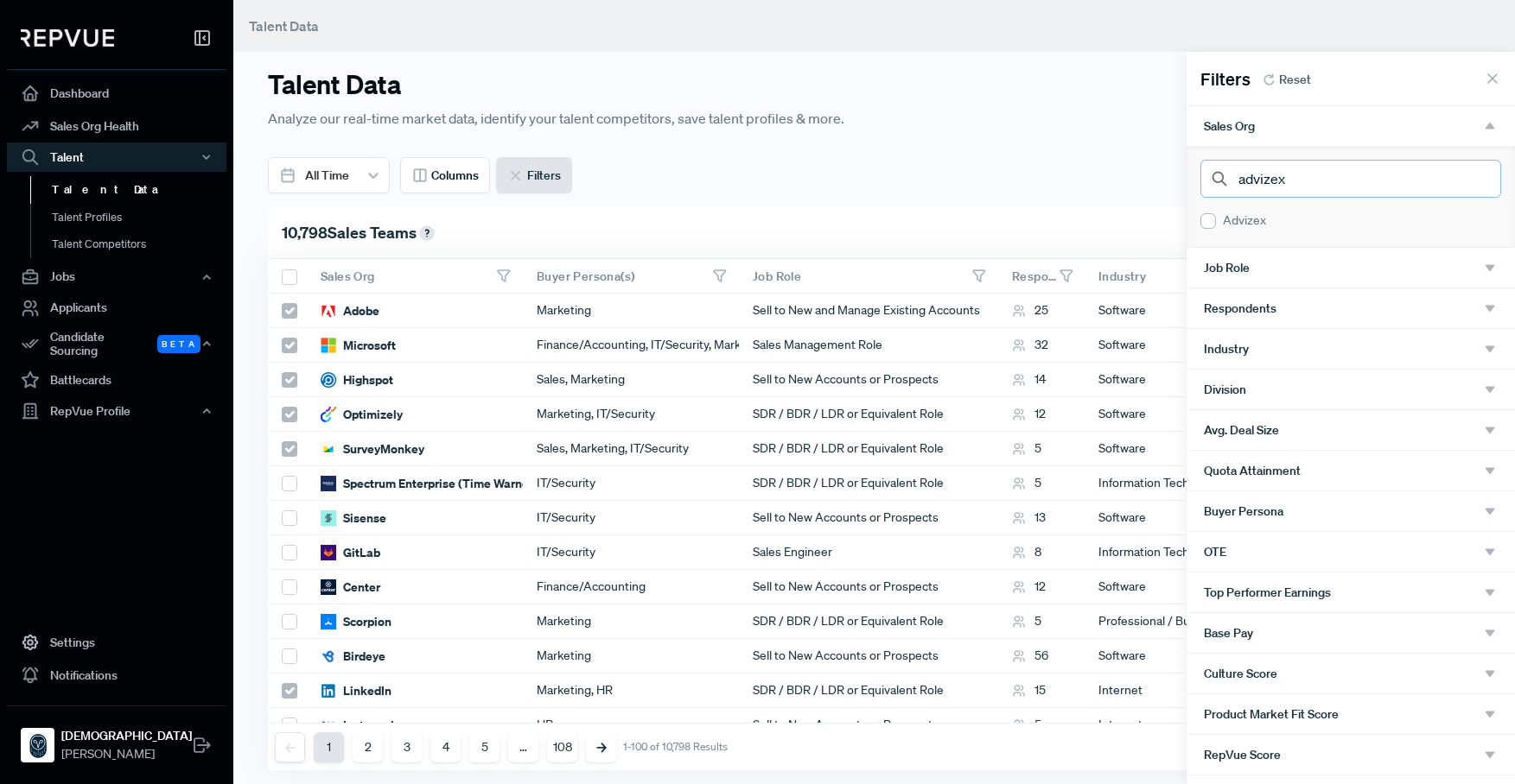
type input "advizex"
click at [1214, 223] on div at bounding box center [1207, 220] width 15 height 15
